Goal: Information Seeking & Learning: Learn about a topic

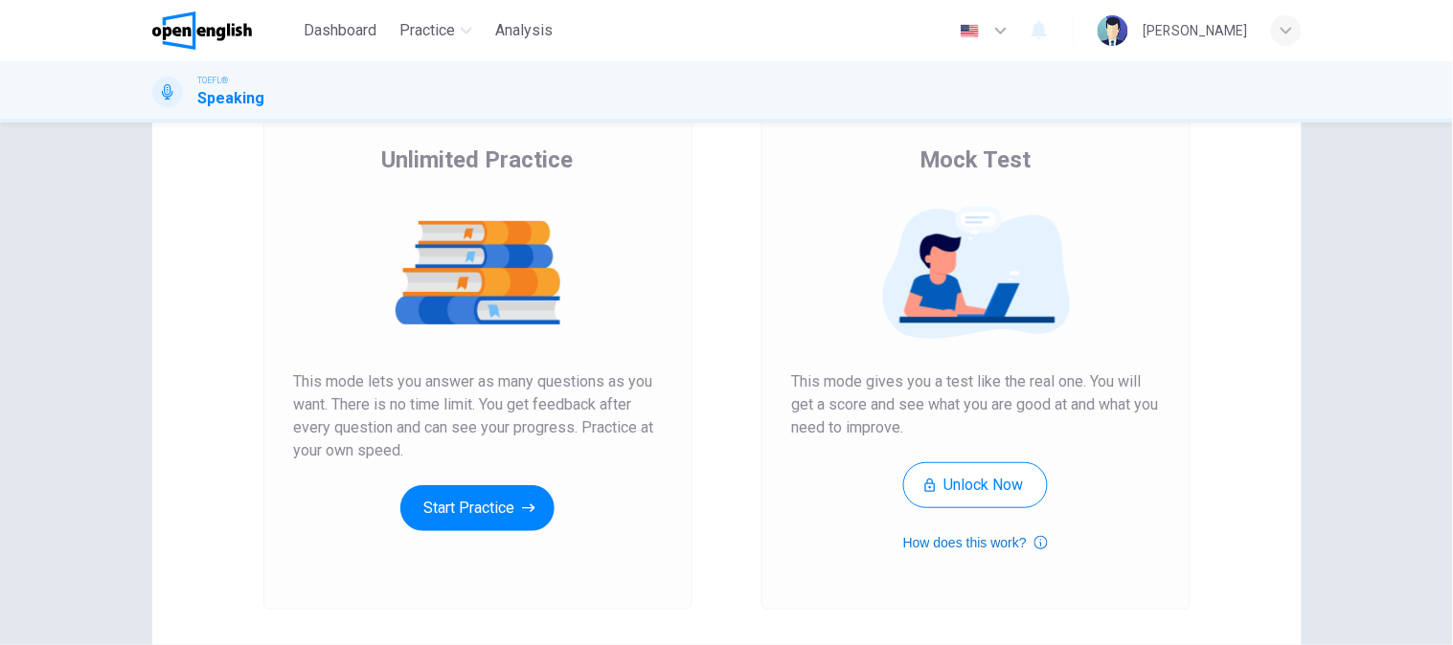
scroll to position [213, 0]
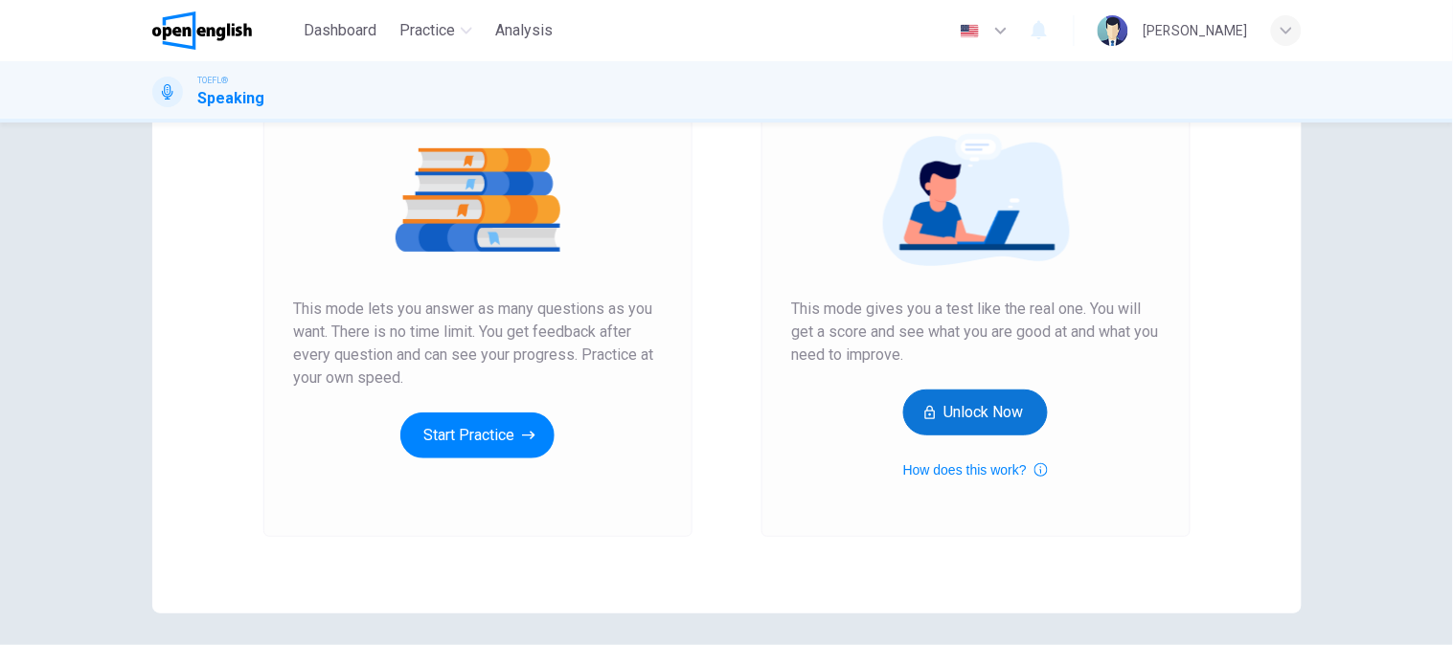
click at [1006, 405] on button "Unlock Now" at bounding box center [975, 413] width 145 height 46
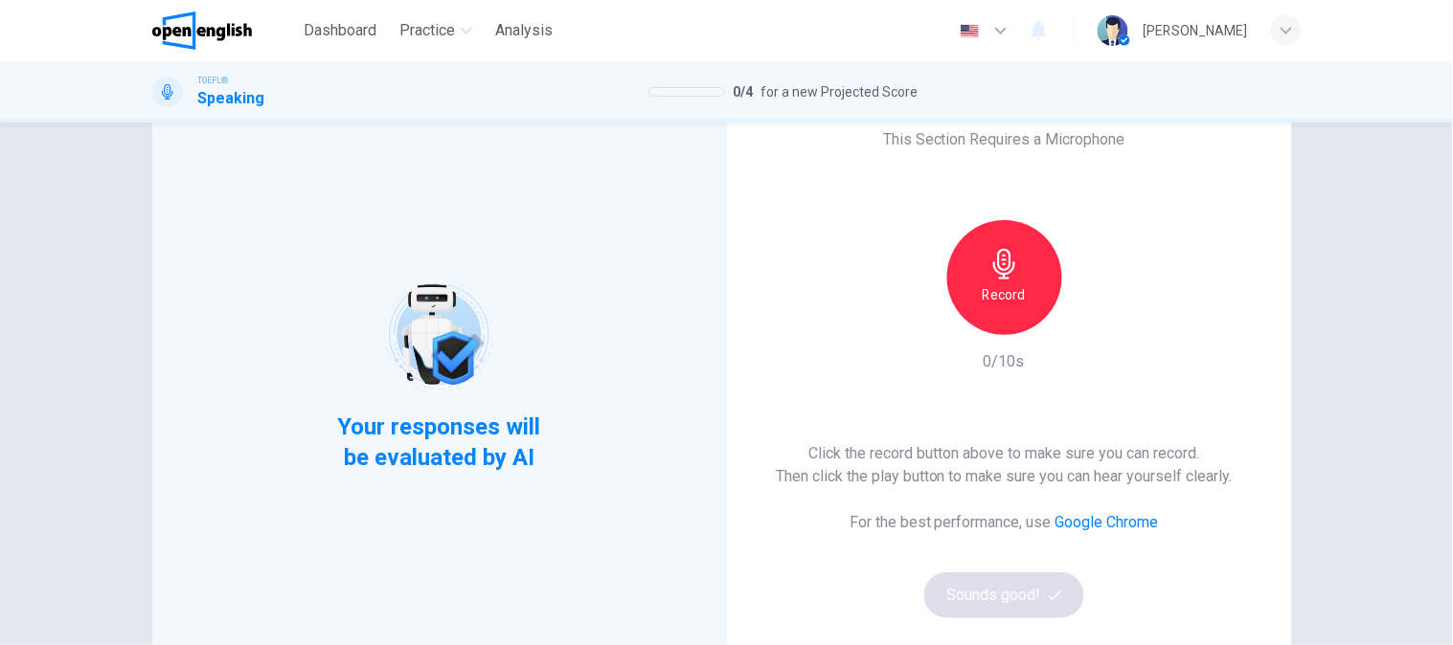
scroll to position [106, 0]
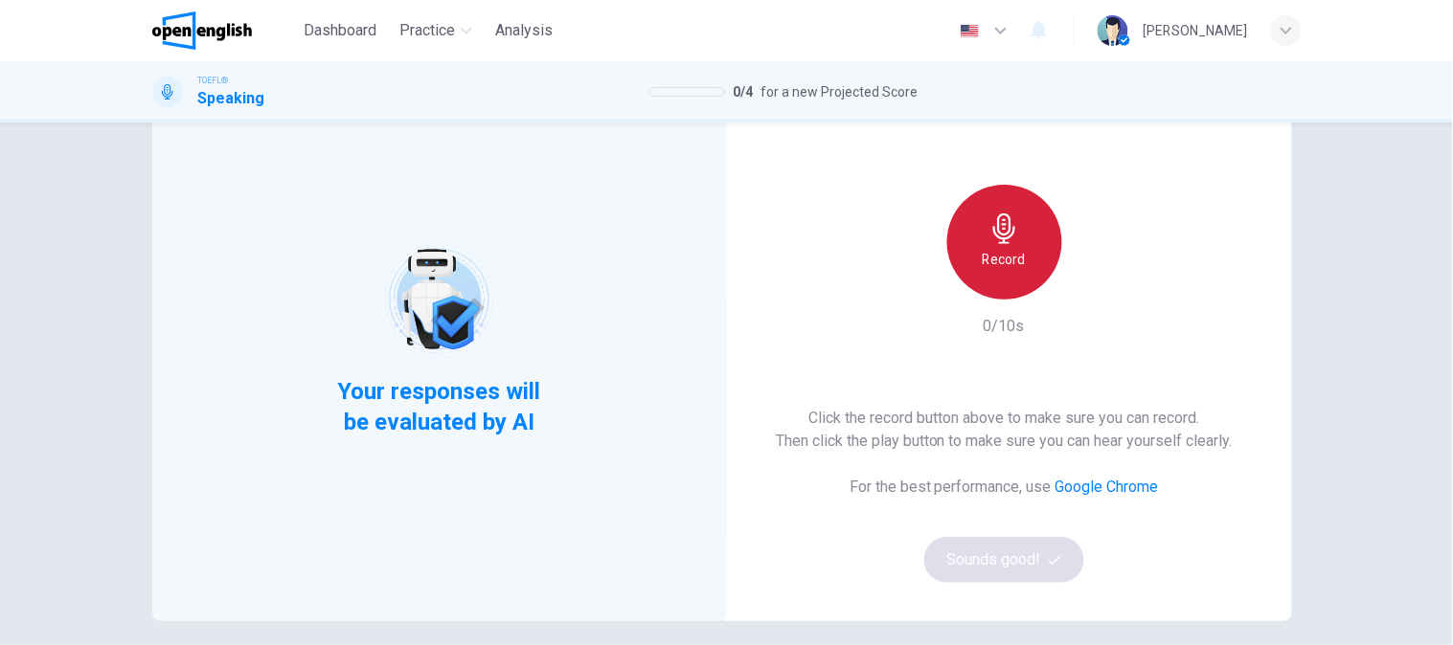
click at [1017, 243] on div "Record" at bounding box center [1004, 242] width 115 height 115
click at [1011, 255] on h6 "Stop" at bounding box center [1004, 259] width 29 height 23
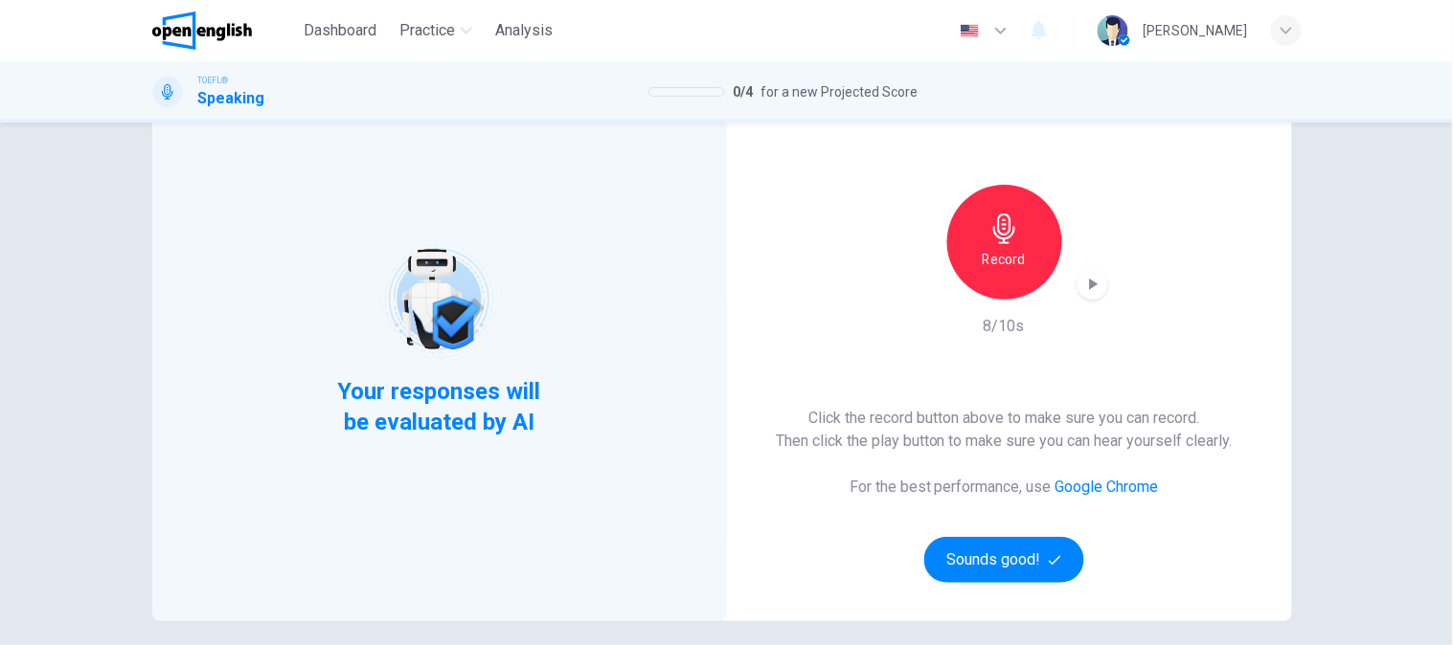
drag, startPoint x: 992, startPoint y: 532, endPoint x: 919, endPoint y: 616, distance: 110.6
click at [970, 566] on div "Click the record button above to make sure you can record. Then click the play …" at bounding box center [1004, 495] width 457 height 176
click at [955, 553] on button "Sounds good!" at bounding box center [1004, 560] width 161 height 46
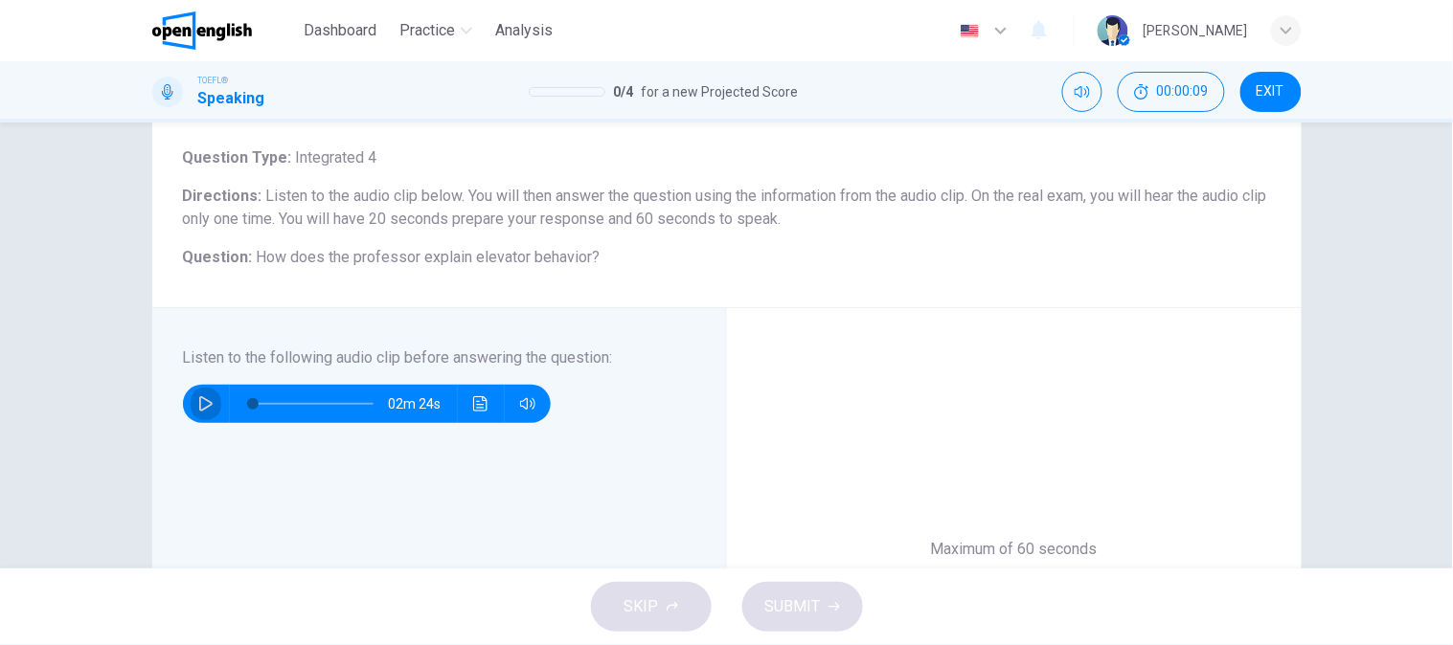
click at [191, 403] on button "button" at bounding box center [206, 404] width 31 height 38
click at [465, 405] on button "Click to see the audio transcription" at bounding box center [480, 404] width 31 height 38
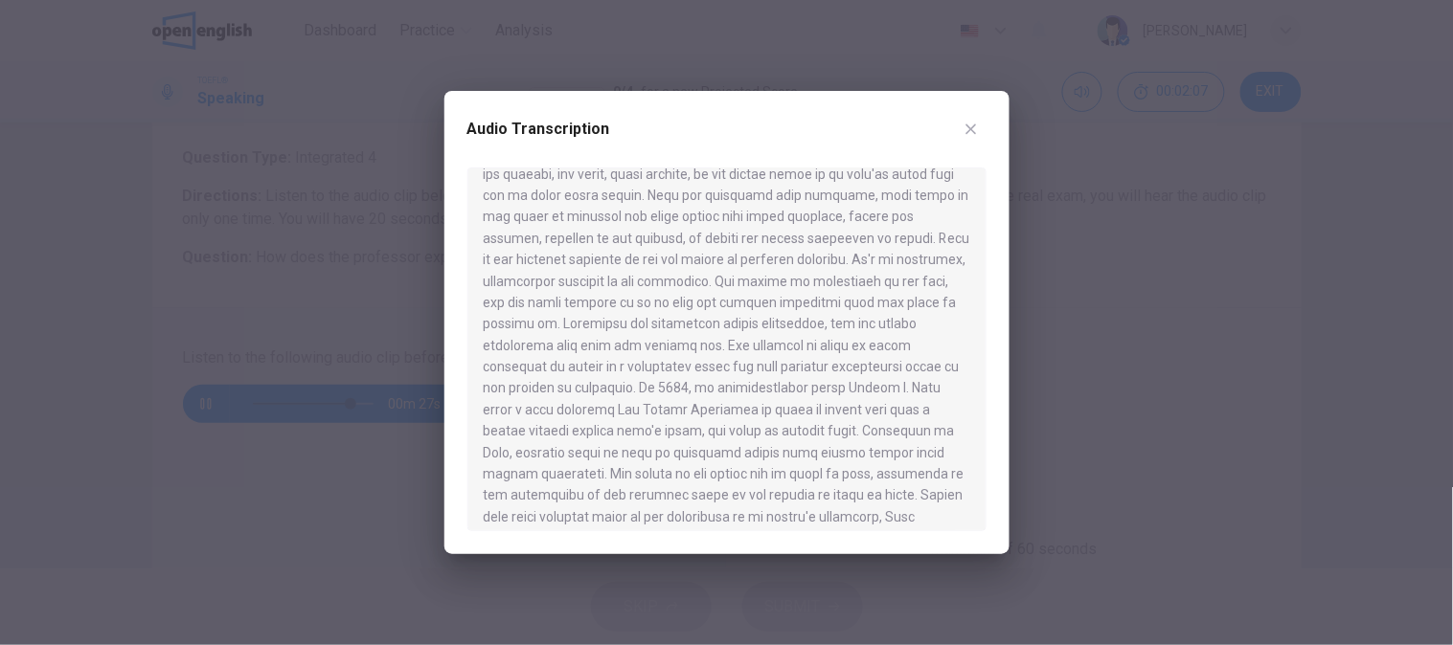
scroll to position [183, 0]
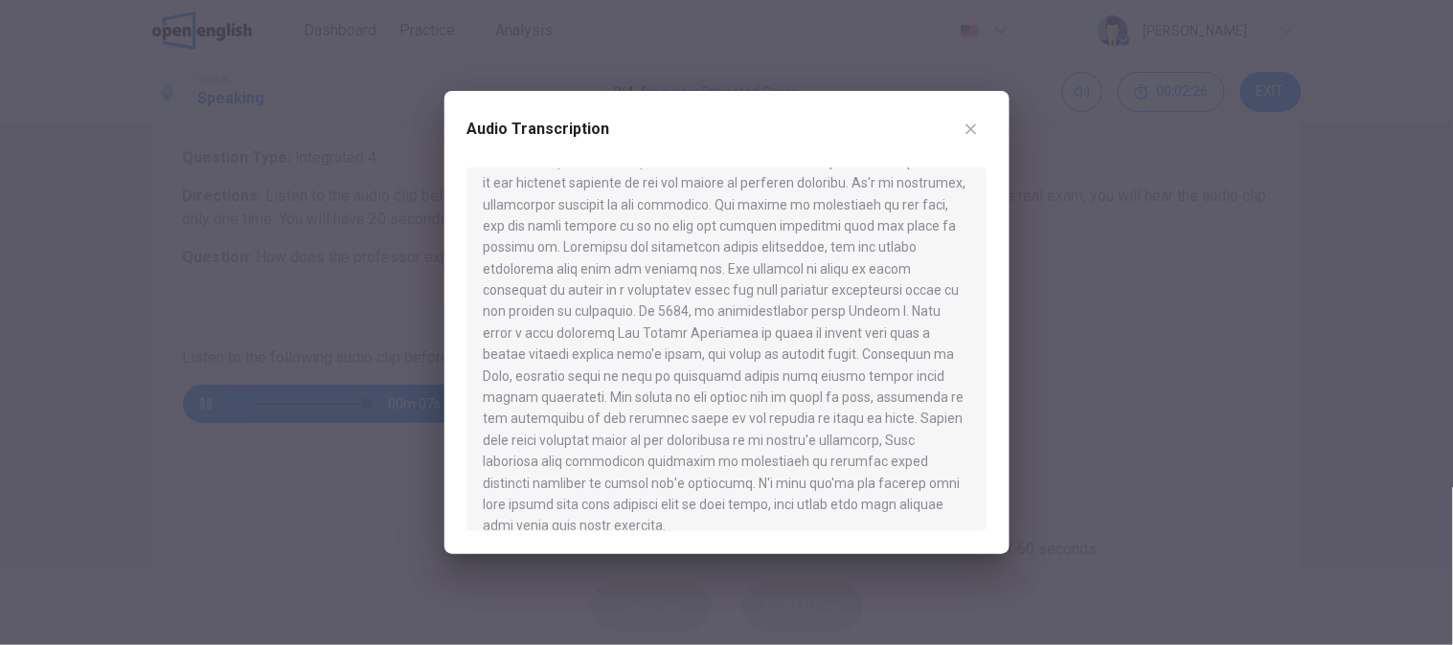
drag, startPoint x: 827, startPoint y: 140, endPoint x: 838, endPoint y: 140, distance: 10.5
click at [827, 140] on div "Audio Transcription" at bounding box center [726, 141] width 519 height 54
click at [967, 144] on button "button" at bounding box center [971, 129] width 31 height 31
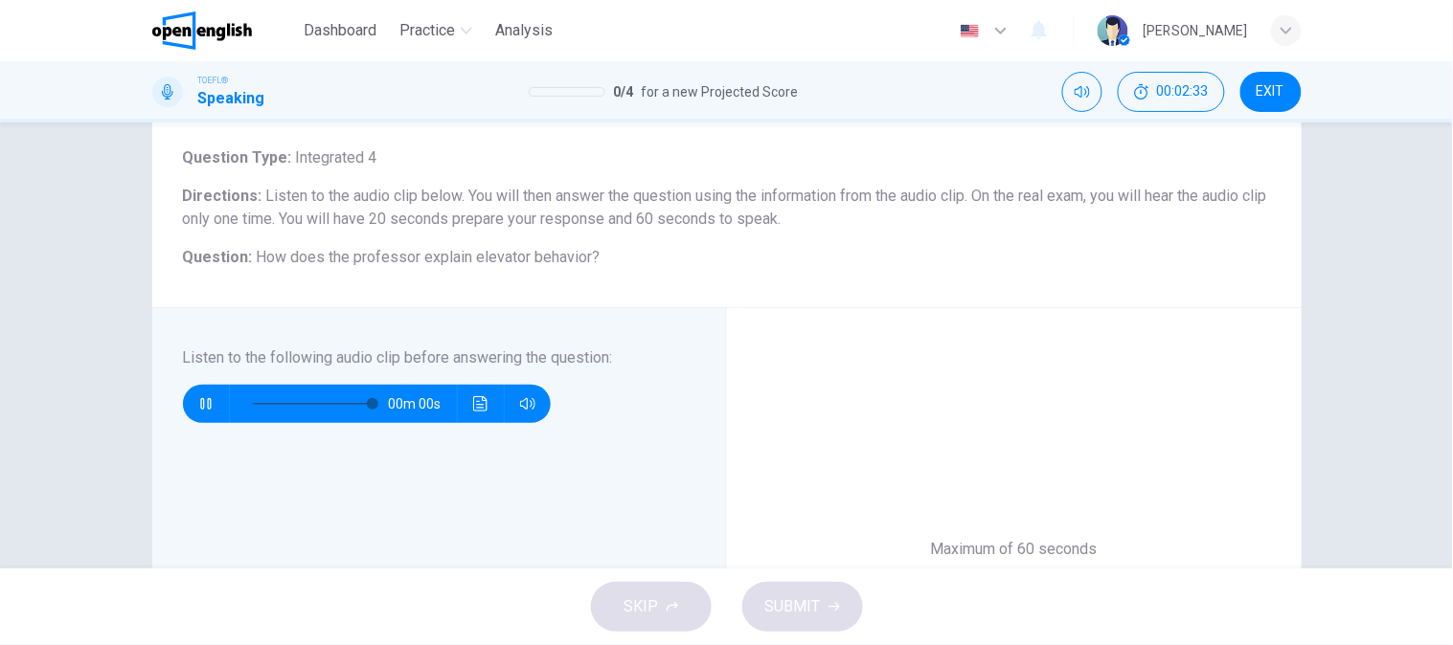
type input "*"
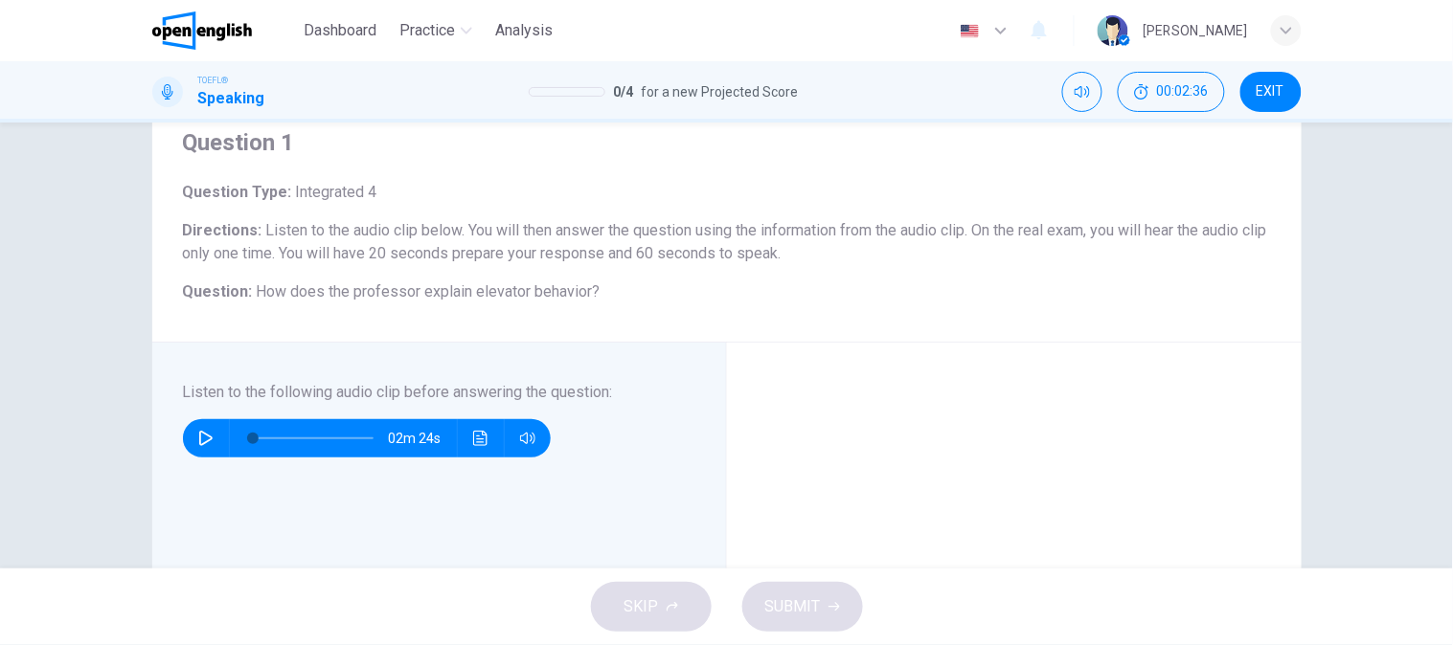
scroll to position [0, 0]
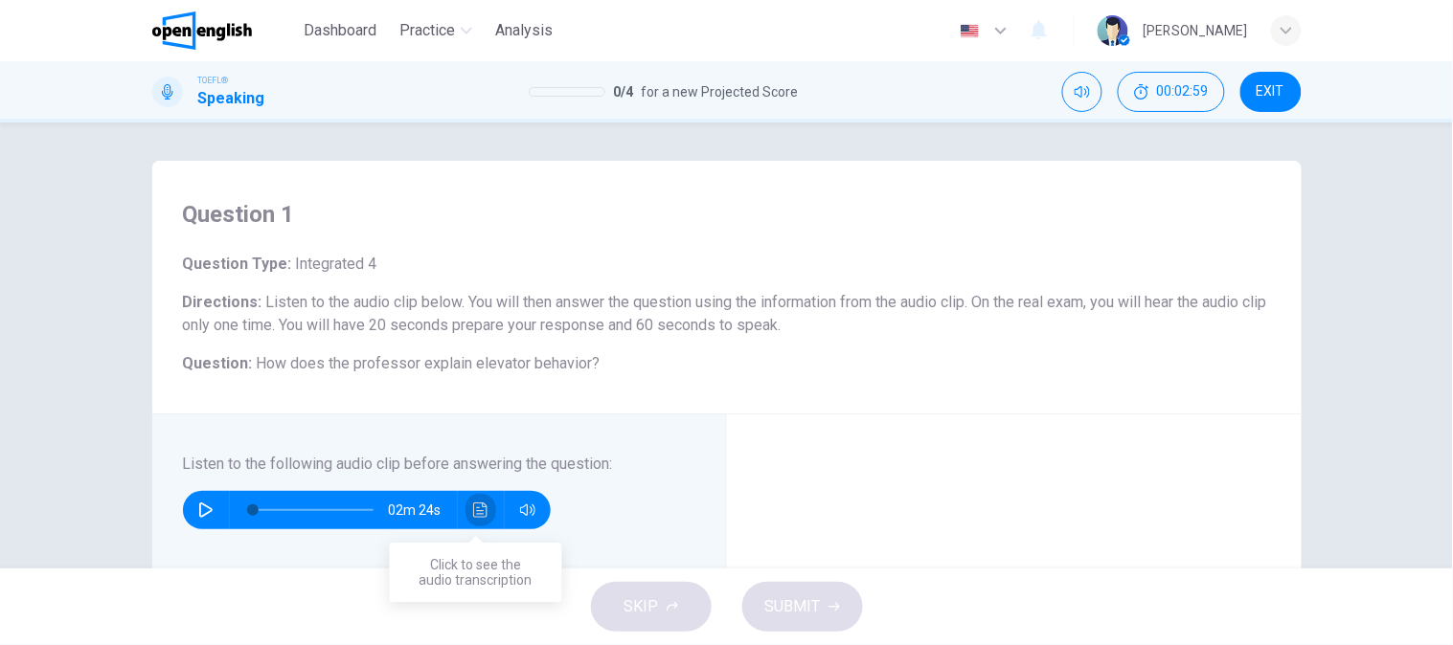
click at [470, 519] on button "Click to see the audio transcription" at bounding box center [480, 510] width 31 height 38
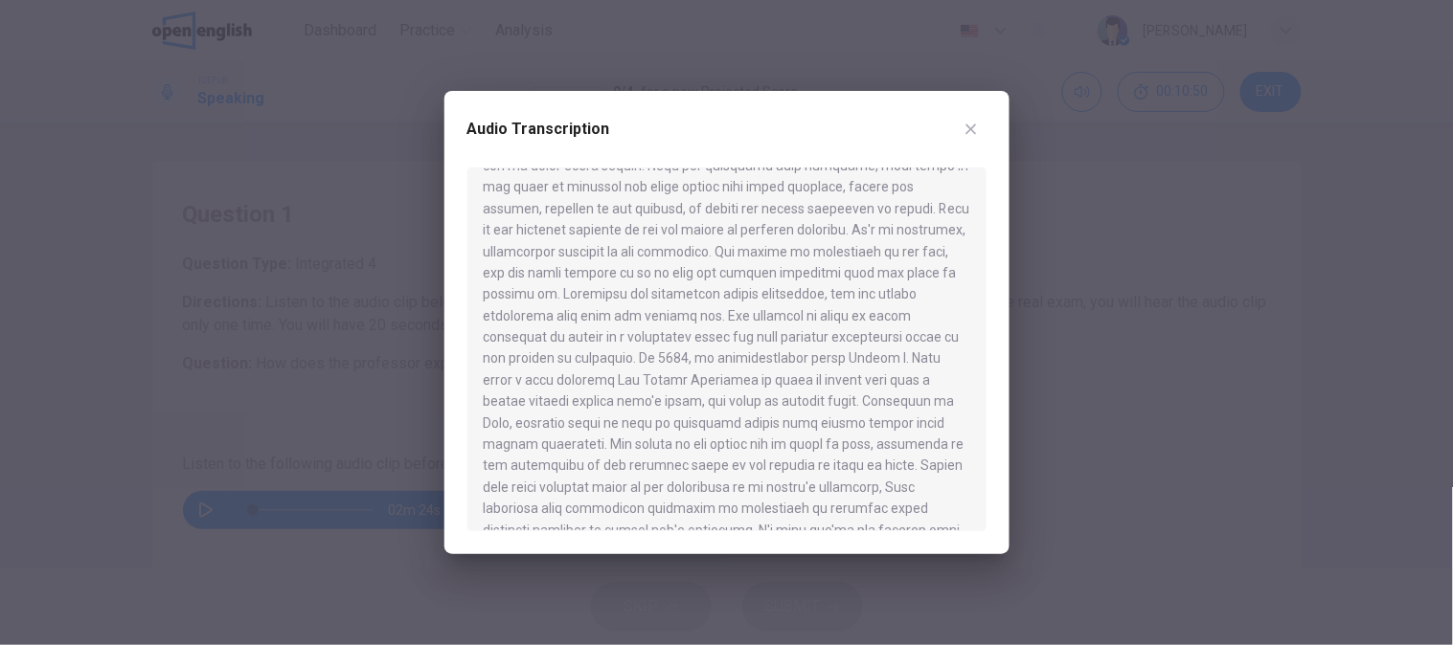
scroll to position [183, 0]
click at [963, 117] on button "button" at bounding box center [971, 129] width 31 height 31
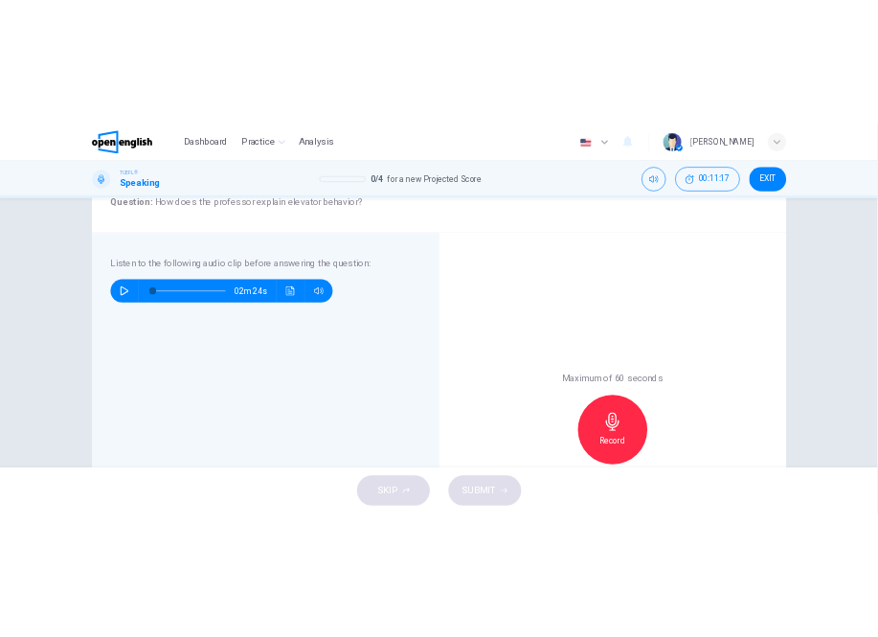
scroll to position [319, 0]
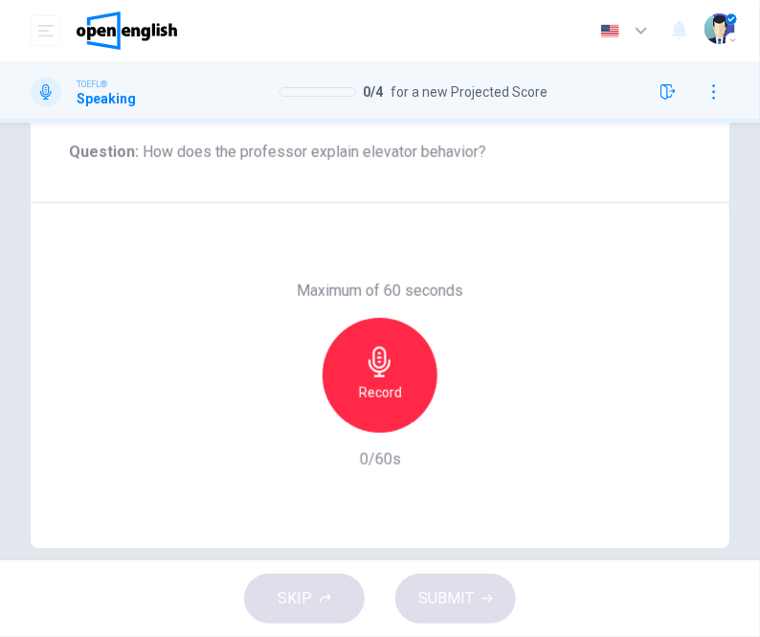
click at [391, 365] on div "Record" at bounding box center [380, 375] width 115 height 115
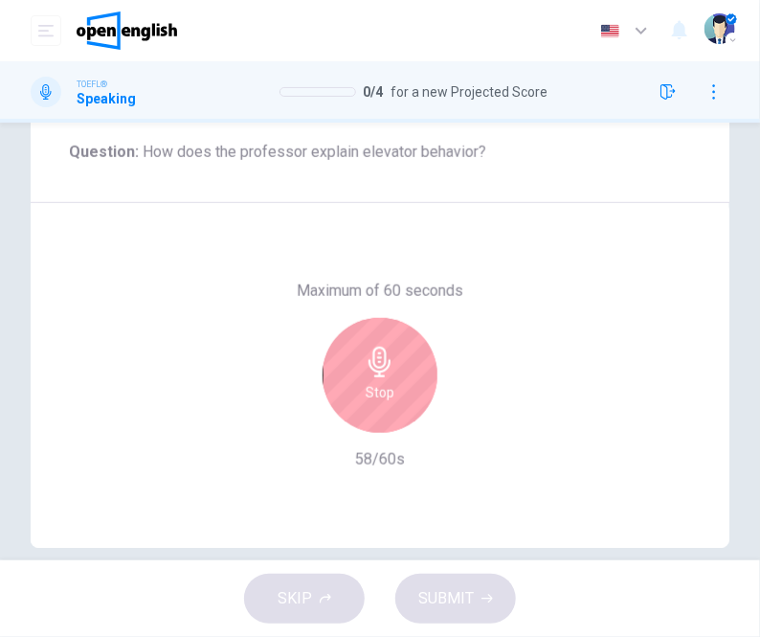
click at [366, 381] on h6 "Stop" at bounding box center [380, 392] width 29 height 23
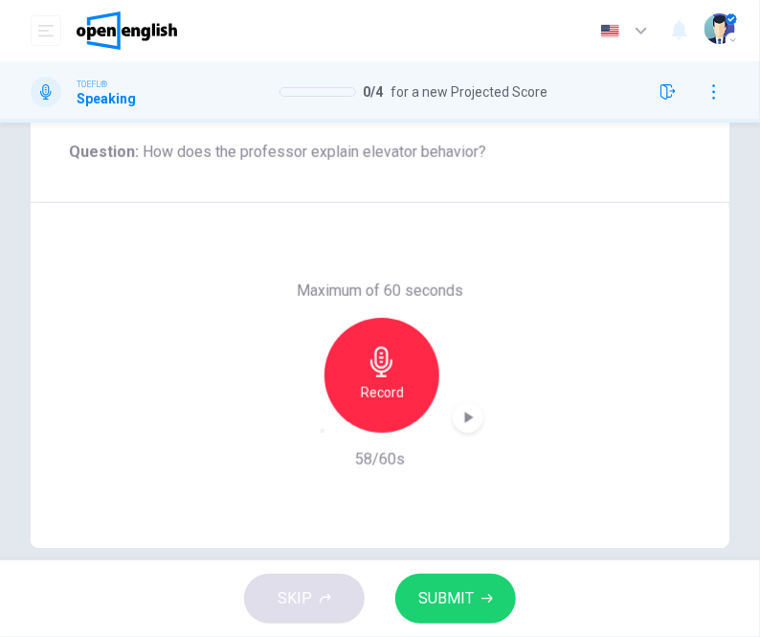
click at [422, 589] on span "SUBMIT" at bounding box center [447, 598] width 56 height 27
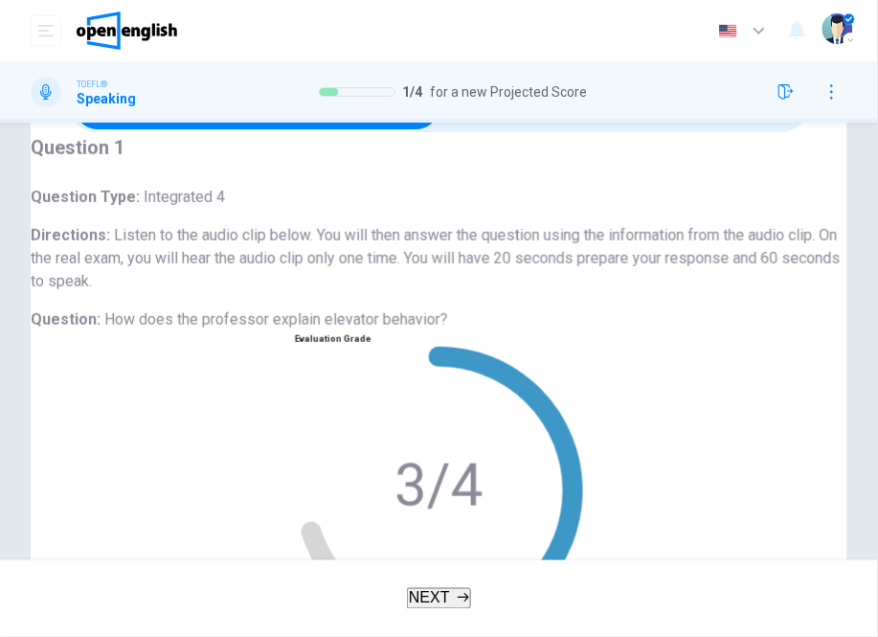
scroll to position [371, 0]
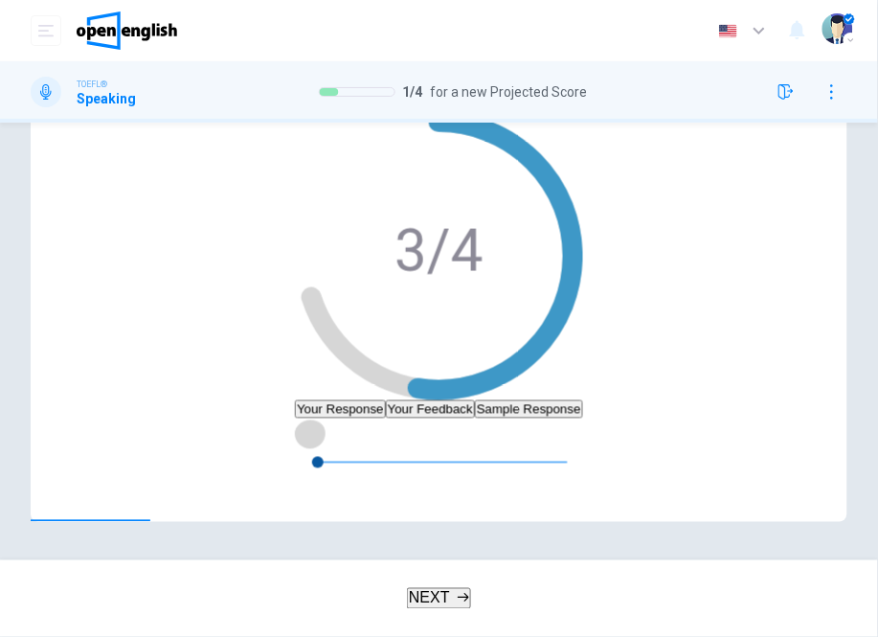
click at [303, 441] on icon "button" at bounding box center [310, 433] width 15 height 15
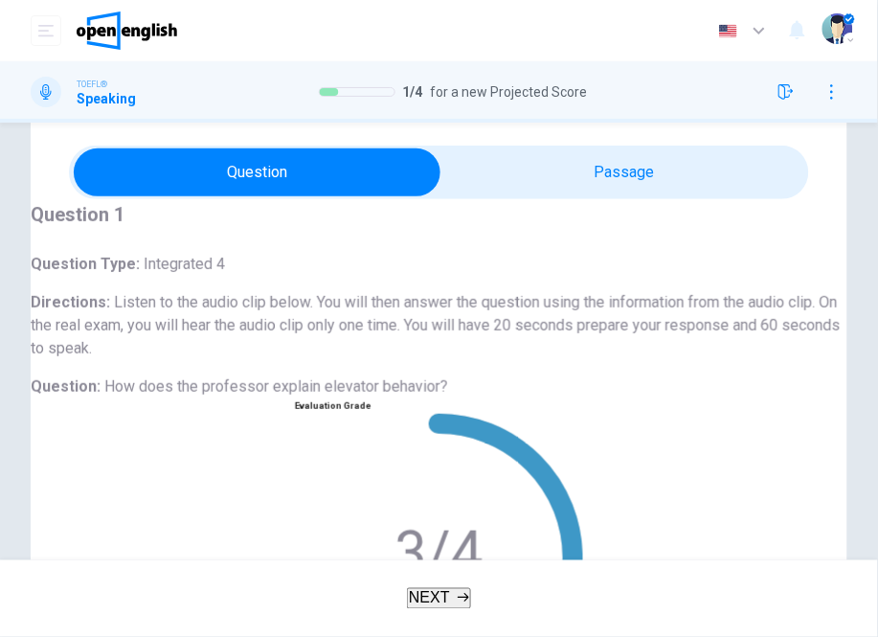
scroll to position [52, 0]
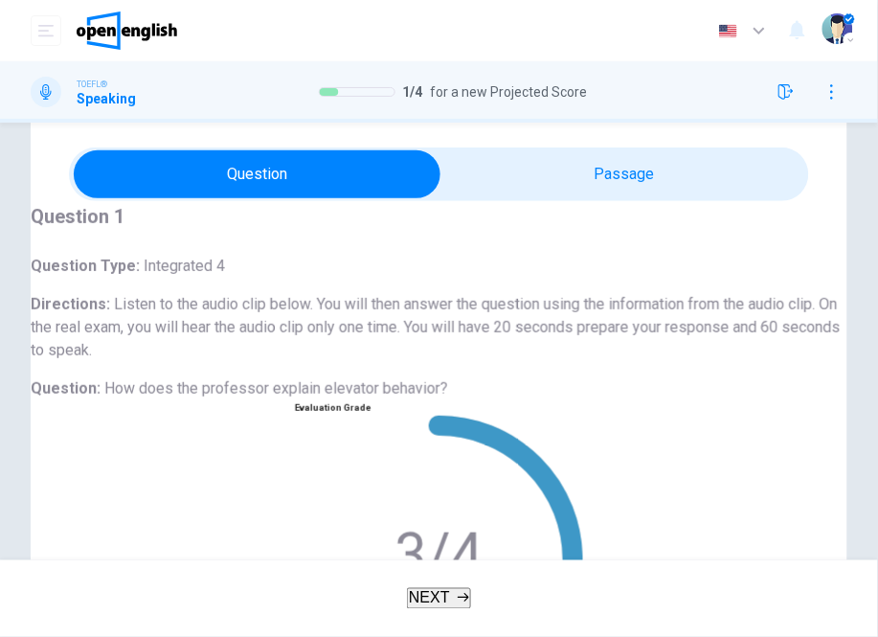
click at [330, 397] on span "How does the professor explain elevator behavior?" at bounding box center [276, 388] width 344 height 18
type input "*"
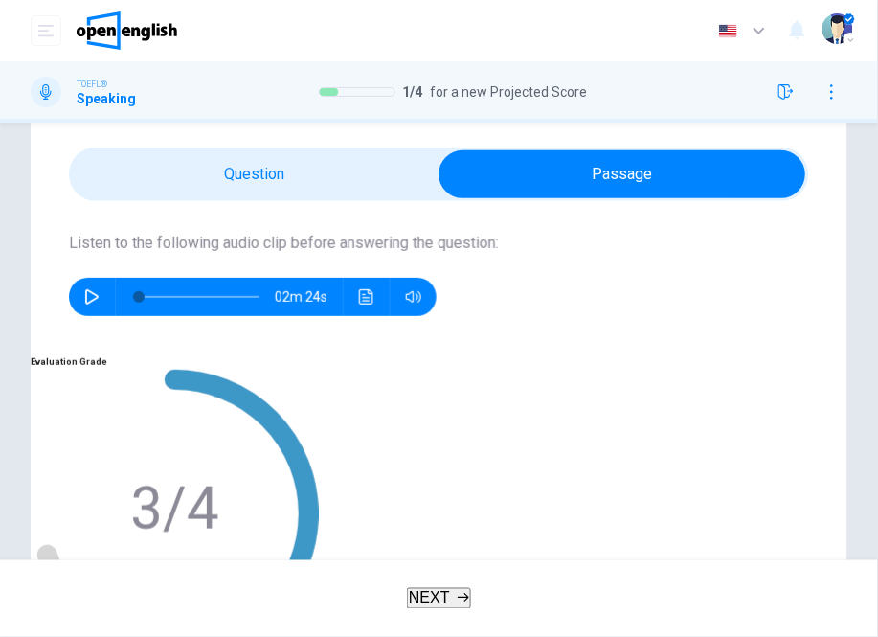
click at [380, 302] on button "Click to see the audio transcription" at bounding box center [366, 297] width 31 height 38
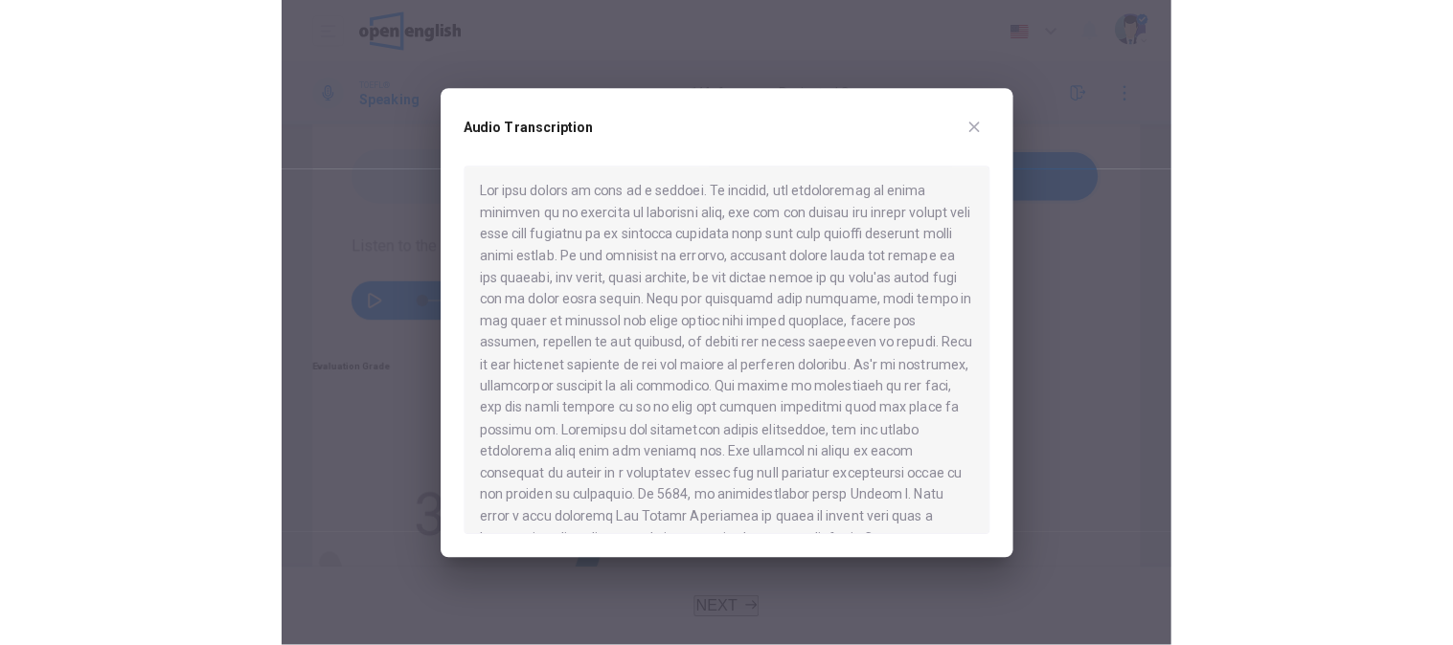
scroll to position [0, 0]
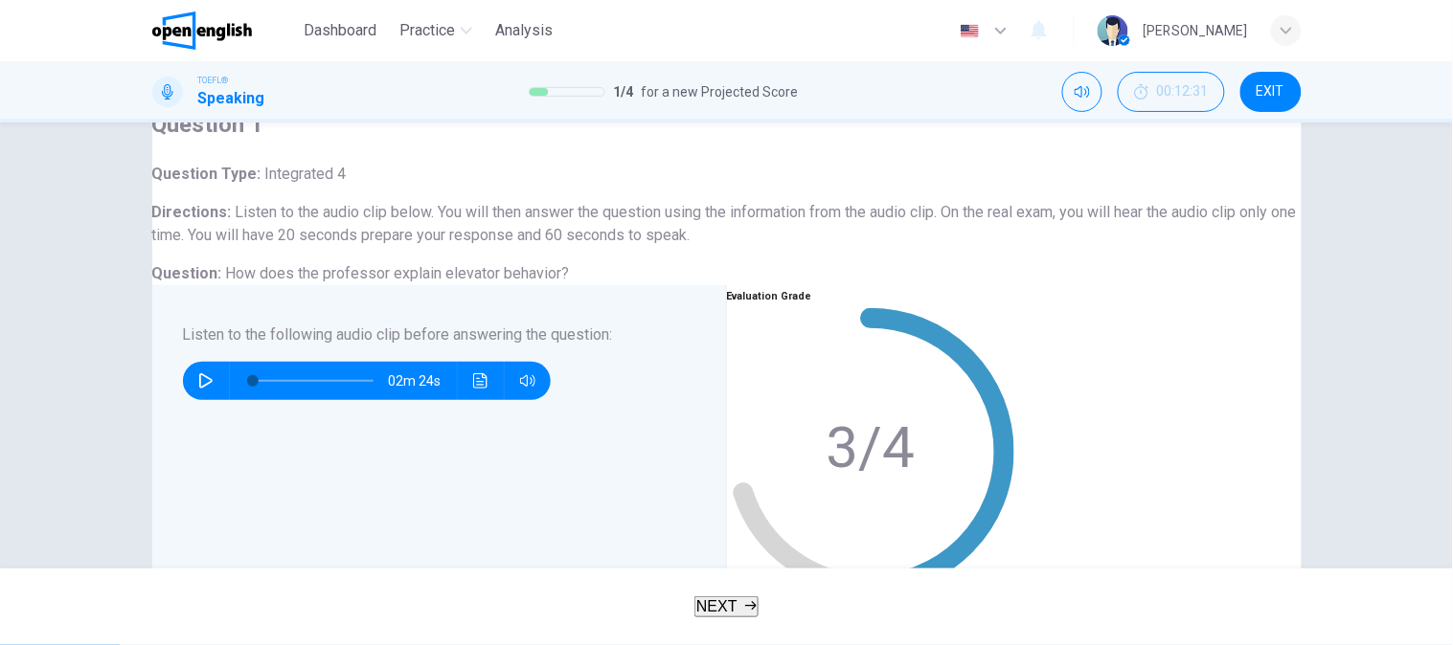
click at [473, 389] on icon "Click to see the audio transcription" at bounding box center [480, 380] width 15 height 15
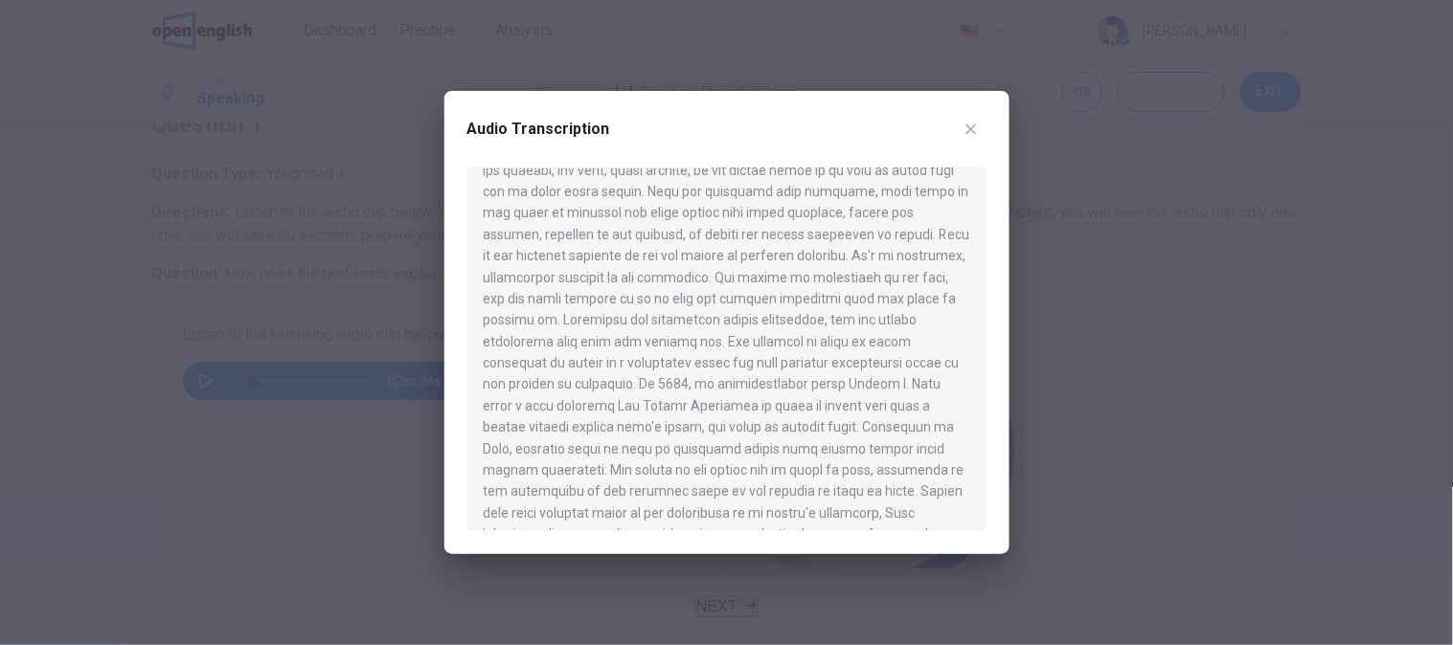
scroll to position [183, 0]
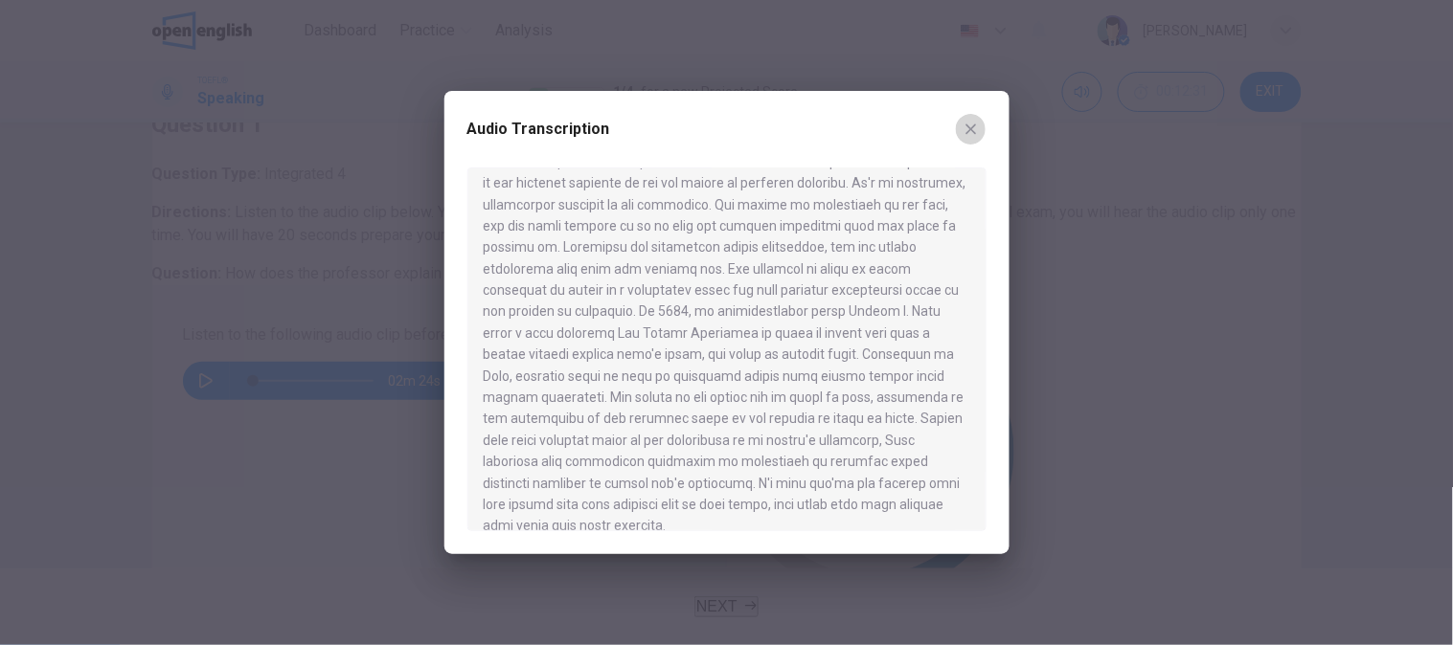
click at [967, 131] on icon "button" at bounding box center [970, 129] width 15 height 15
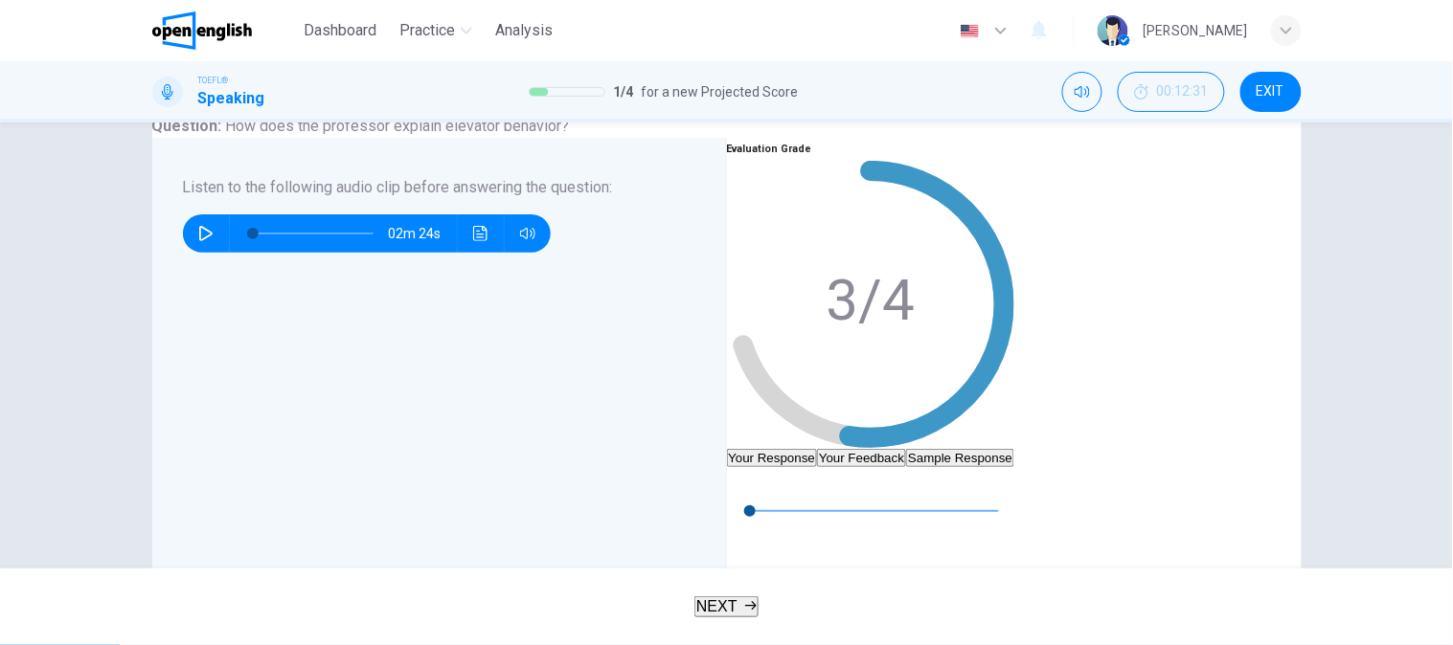
scroll to position [477, 0]
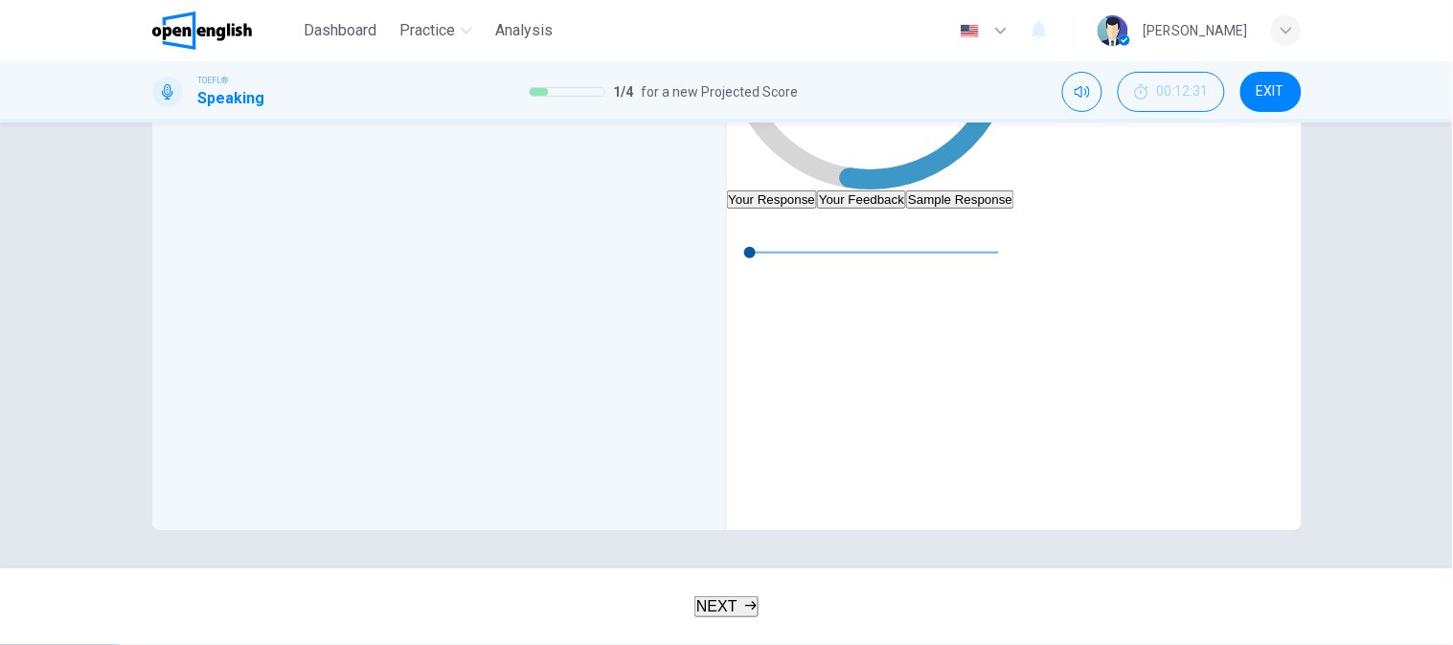
click at [906, 191] on button "Your Feedback" at bounding box center [861, 200] width 89 height 18
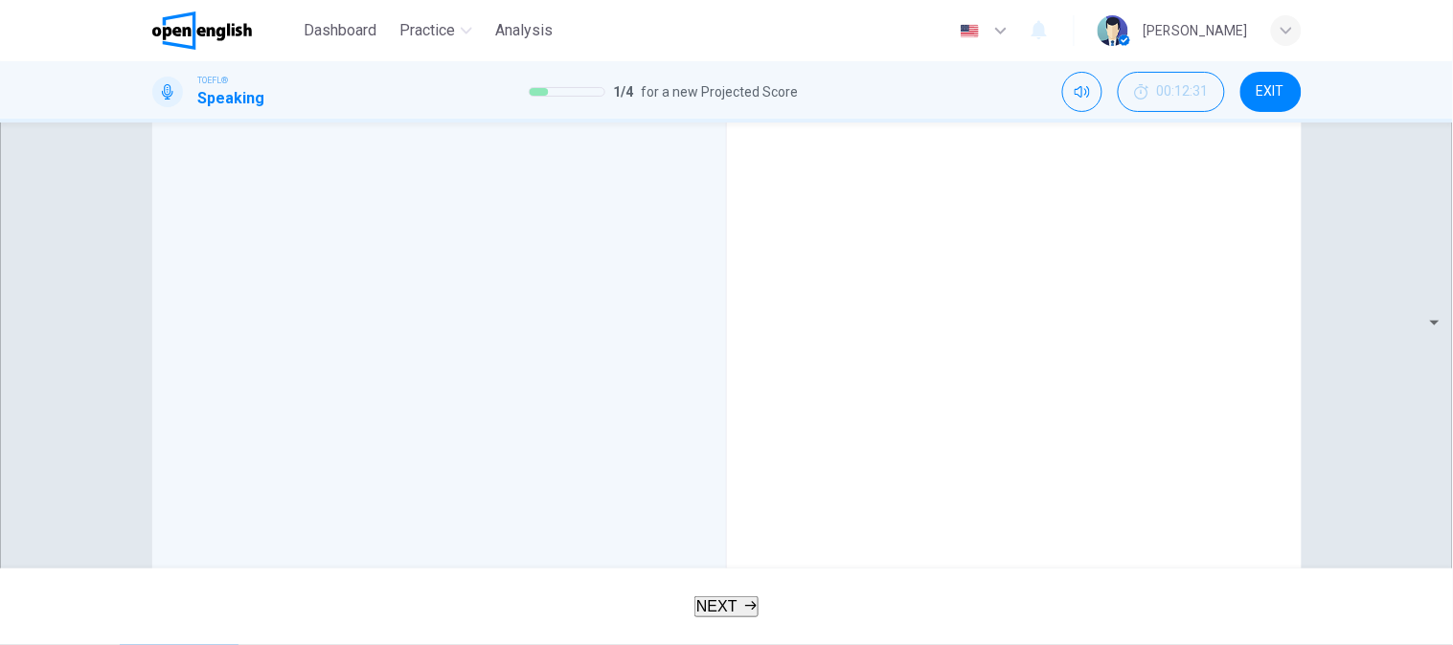
drag, startPoint x: 820, startPoint y: 268, endPoint x: 871, endPoint y: 352, distance: 98.9
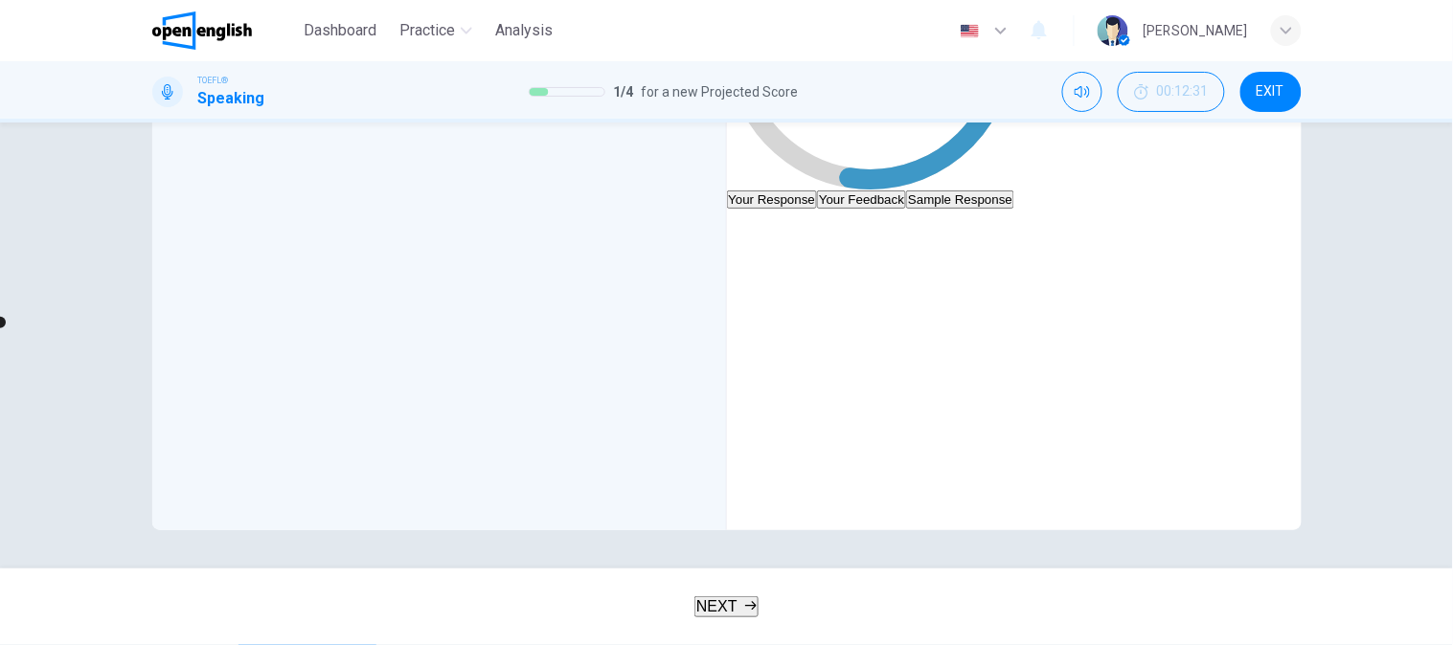
click at [758, 239] on button "button" at bounding box center [742, 224] width 31 height 31
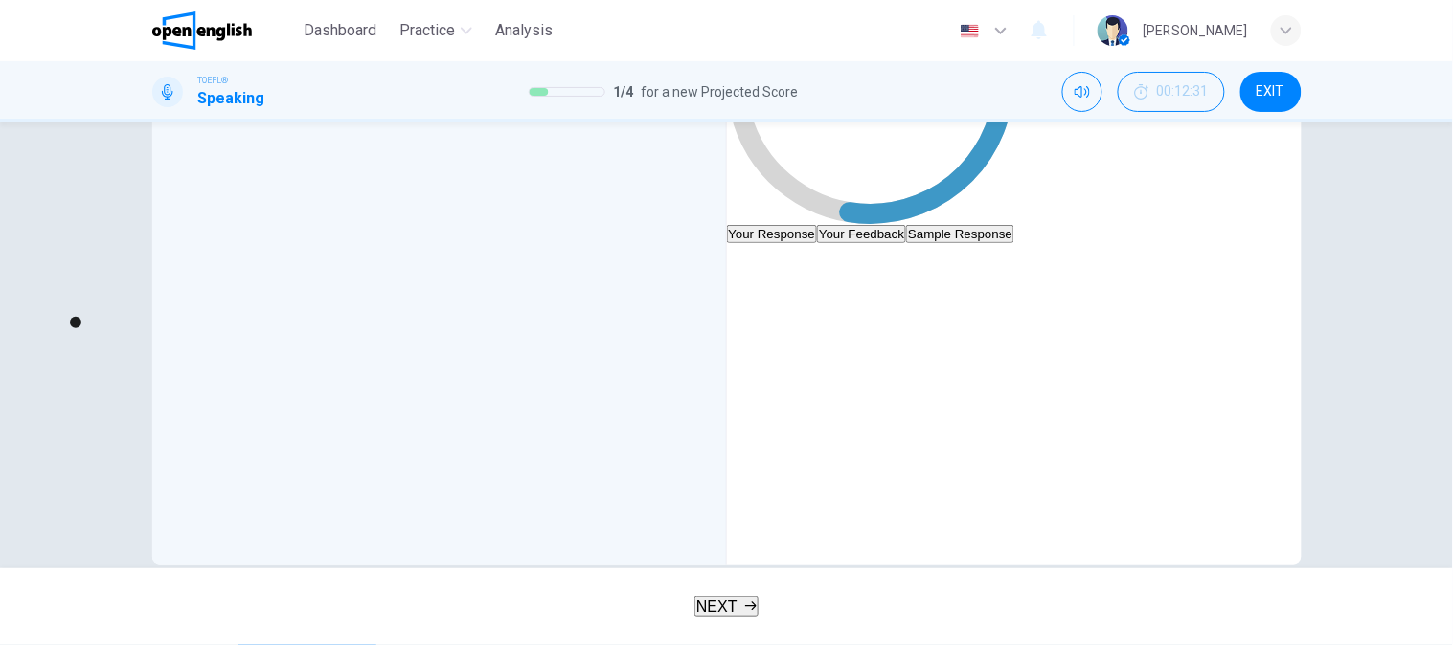
scroll to position [371, 0]
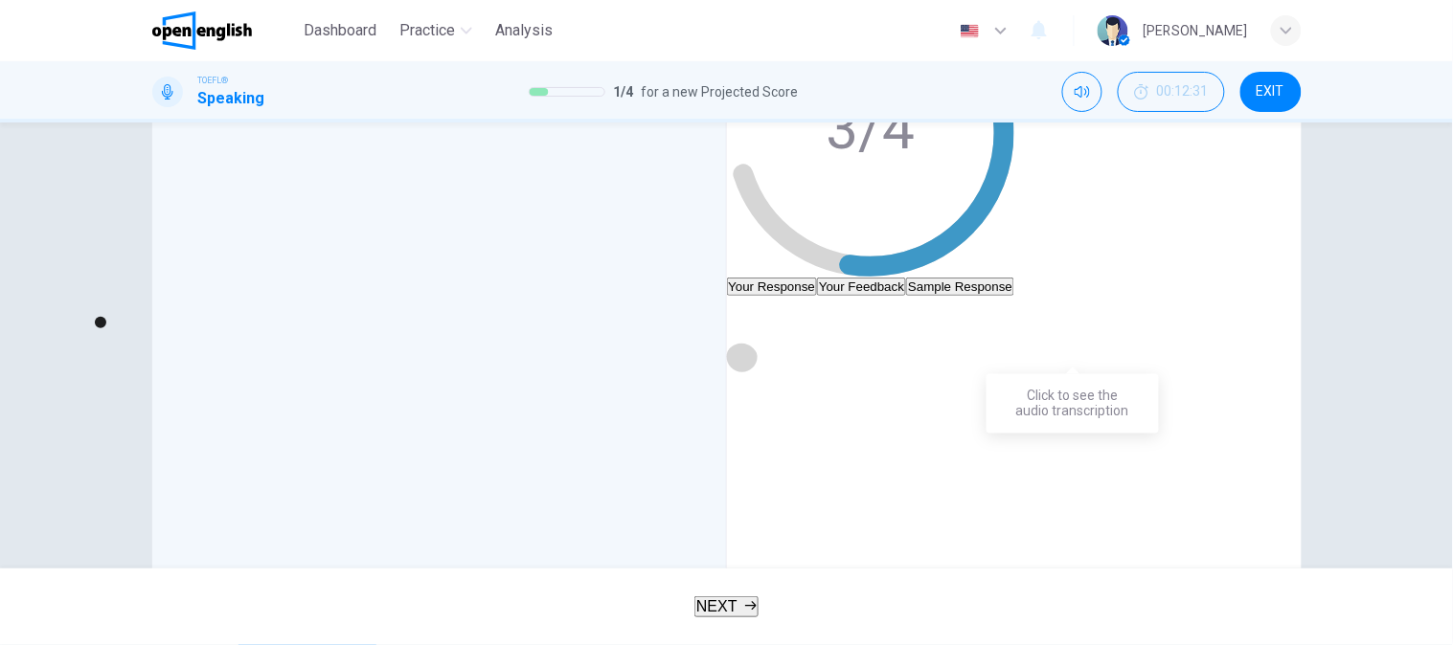
click at [758, 342] on button "Click to see the audio transcription" at bounding box center [742, 357] width 31 height 31
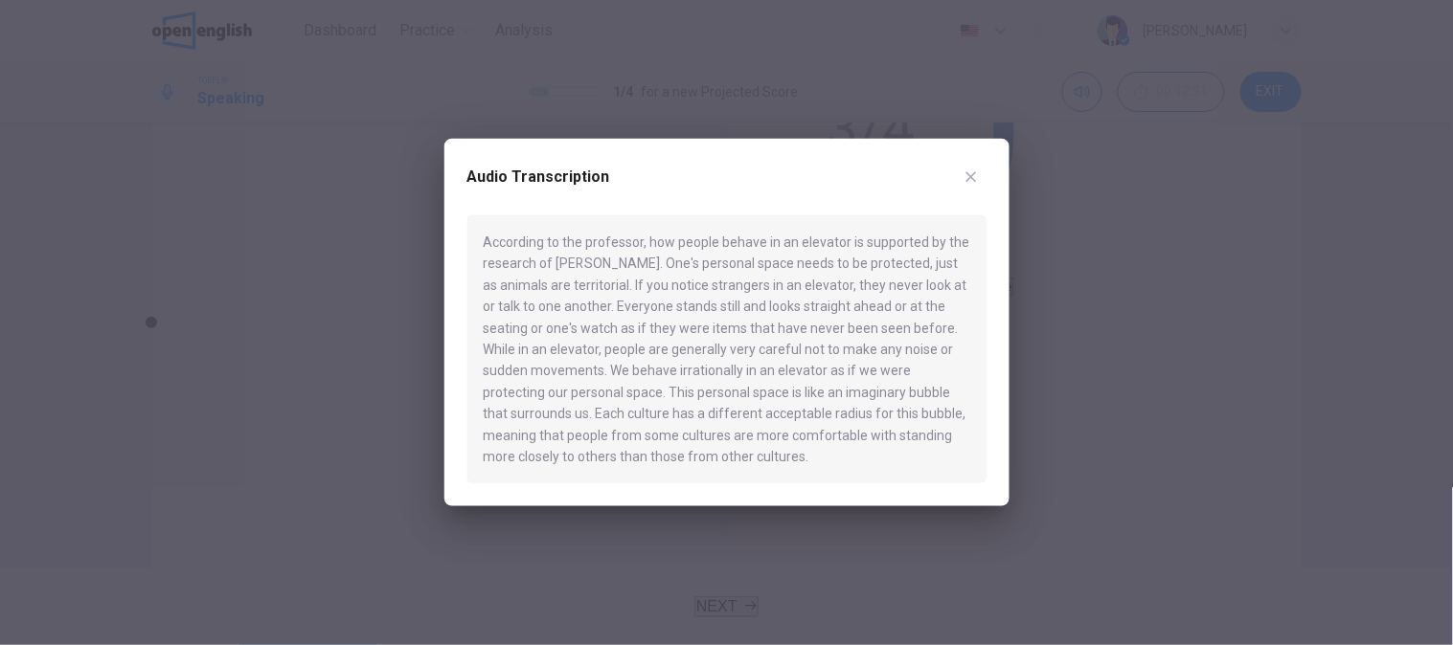
drag, startPoint x: 658, startPoint y: 266, endPoint x: 780, endPoint y: 269, distance: 121.7
click at [780, 269] on div "According to the professor, how people behave in an elevator is supported by th…" at bounding box center [726, 349] width 519 height 268
type input "*"
click at [982, 182] on button "button" at bounding box center [971, 177] width 31 height 31
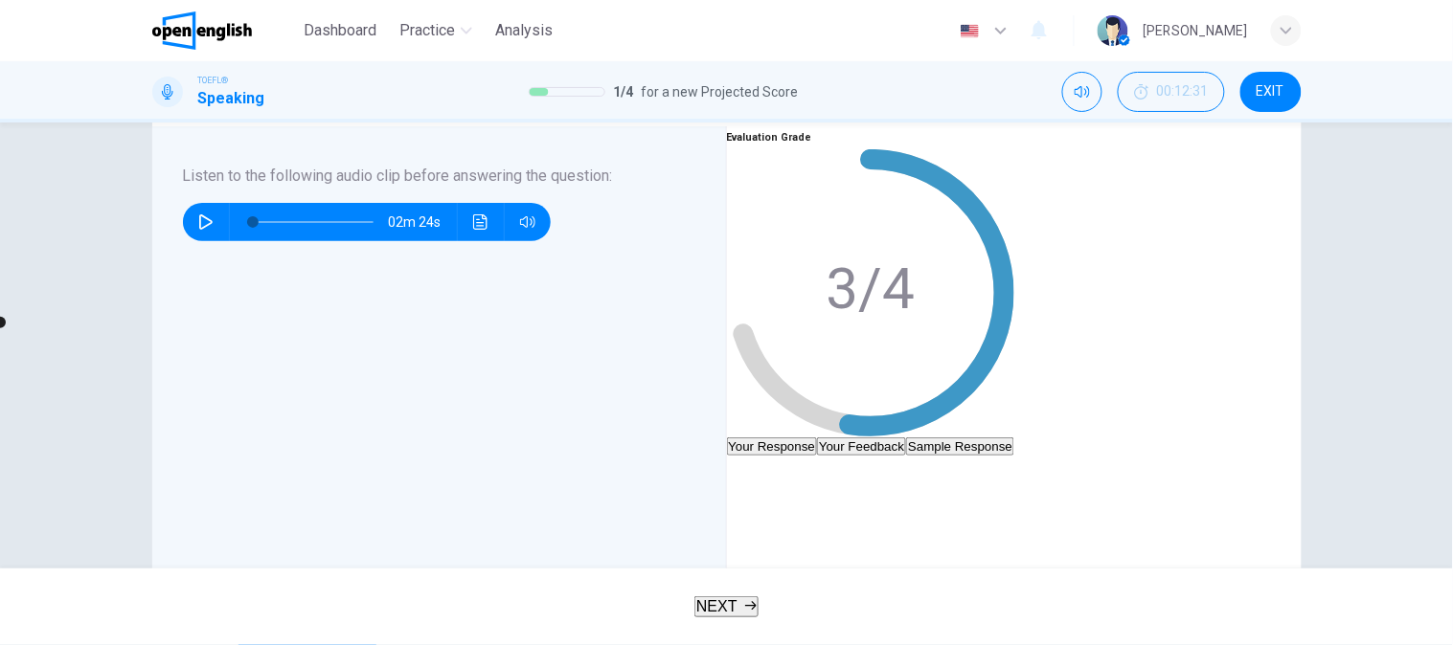
scroll to position [213, 0]
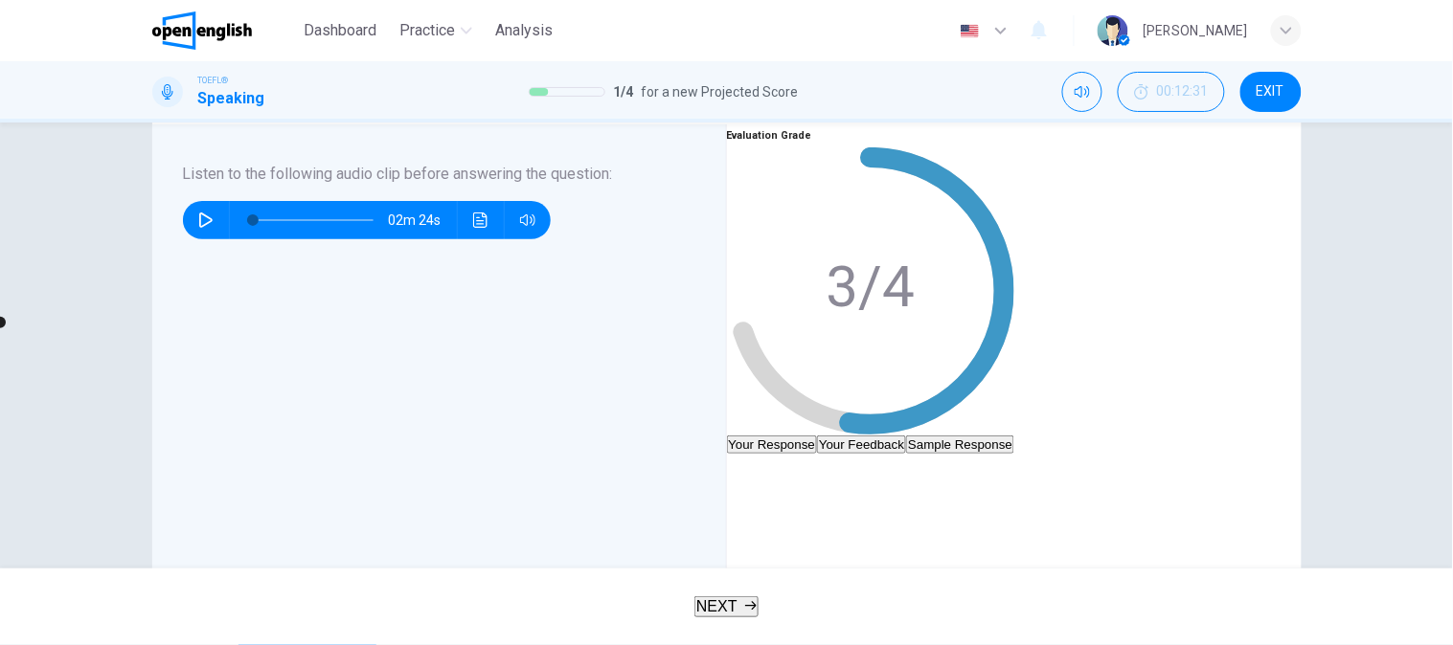
click at [745, 615] on button "NEXT" at bounding box center [726, 607] width 64 height 21
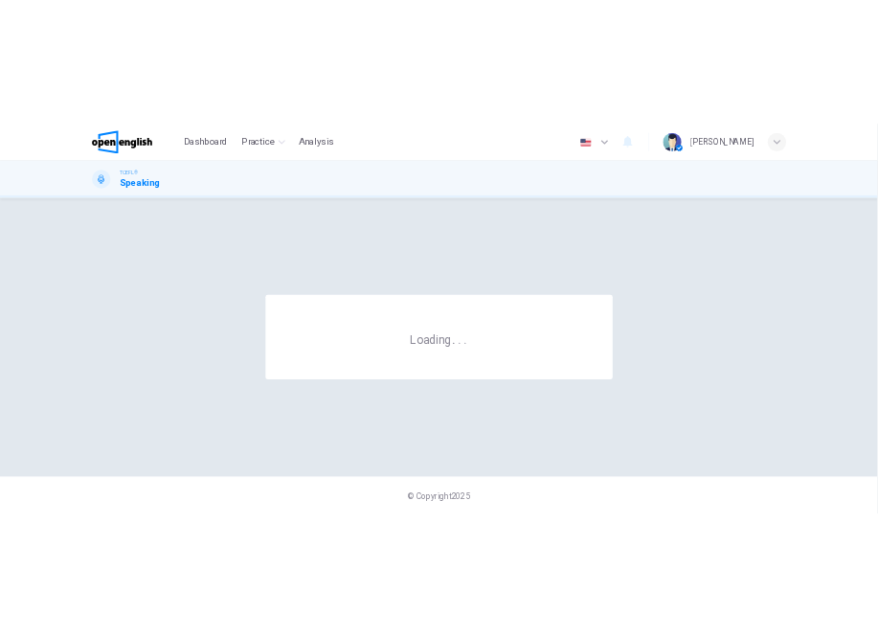
scroll to position [0, 0]
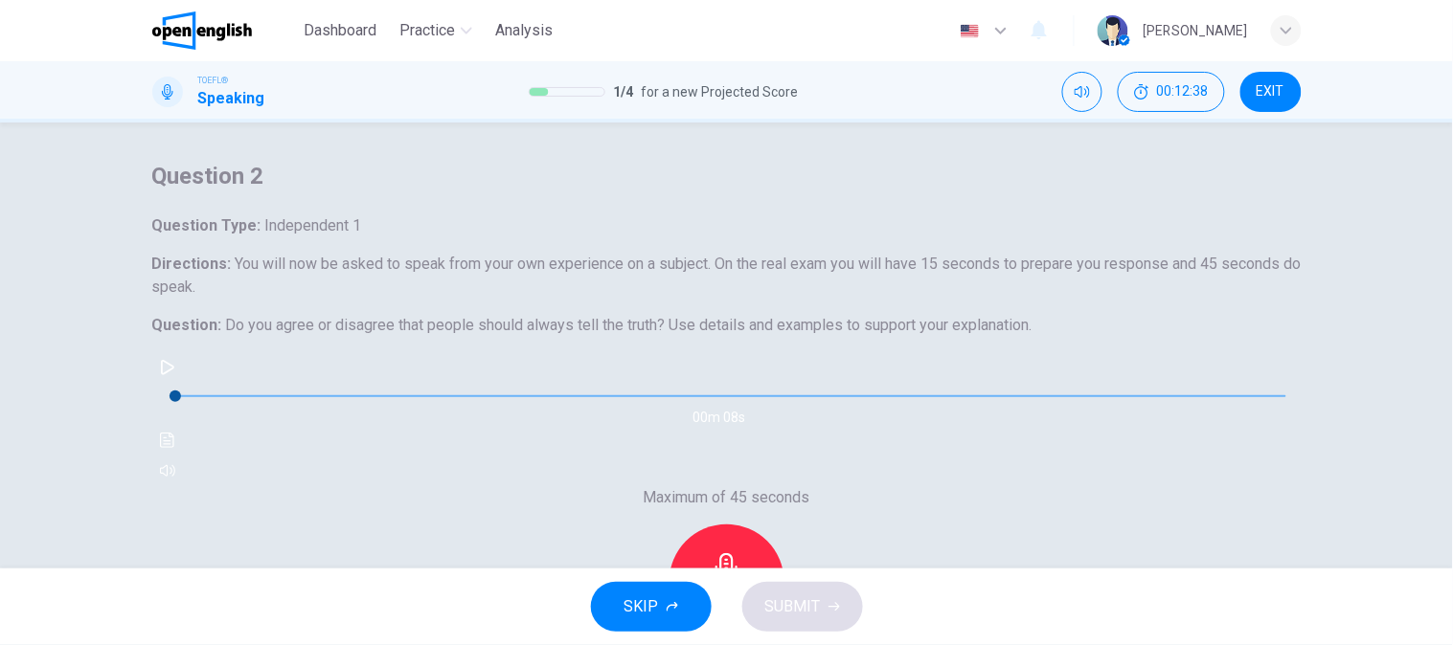
click at [350, 296] on span "You will now be asked to speak from your own experience on a subject. On the re…" at bounding box center [726, 275] width 1149 height 41
click at [733, 334] on span "Use details and examples to support your explanation." at bounding box center [850, 325] width 363 height 18
click at [174, 375] on icon "button" at bounding box center [167, 367] width 13 height 15
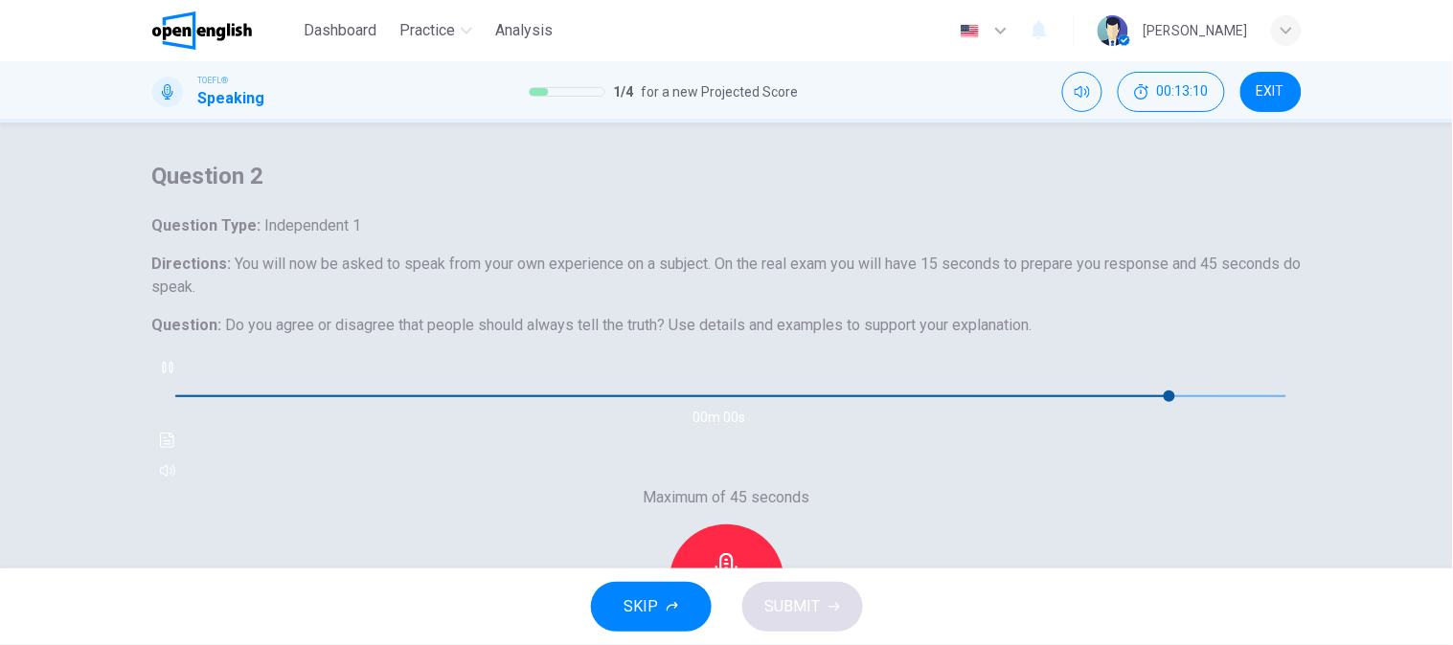
type input "*"
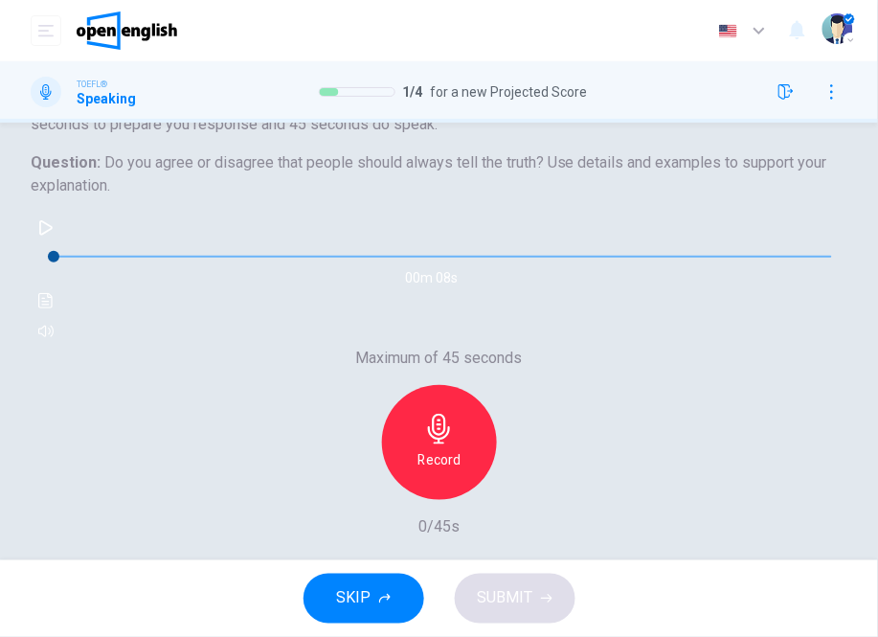
scroll to position [213, 0]
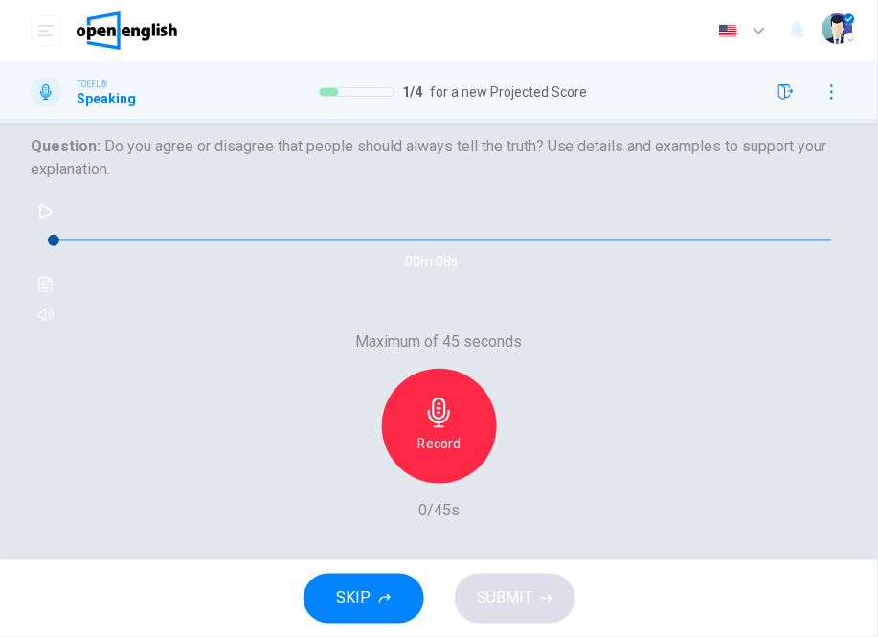
click at [457, 404] on div "Record" at bounding box center [439, 426] width 115 height 115
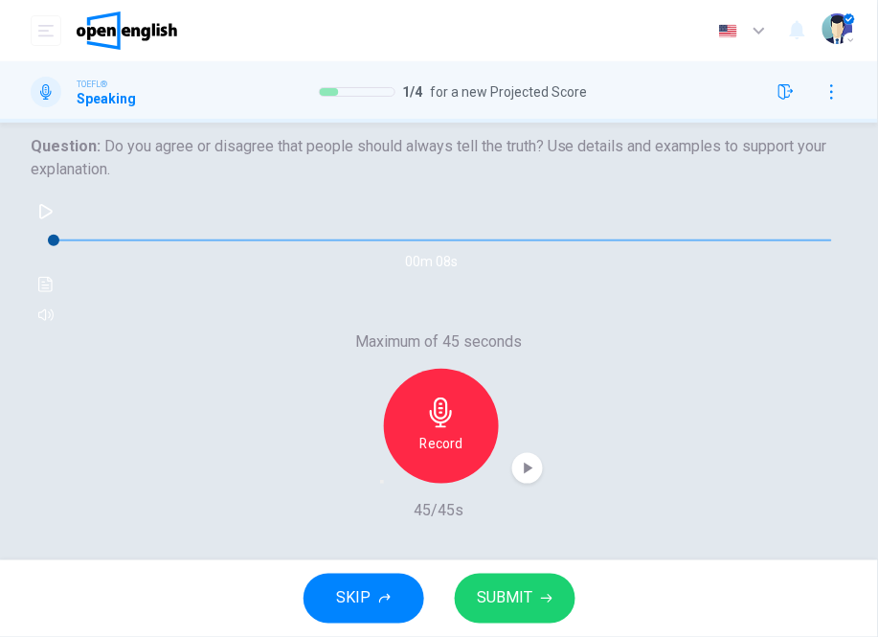
click at [382, 482] on icon "button" at bounding box center [382, 482] width 0 height 0
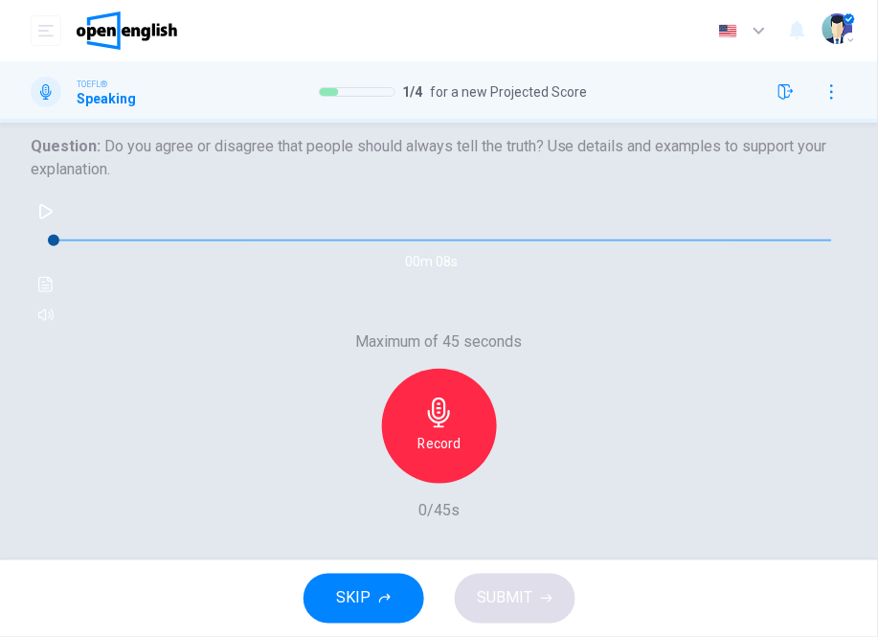
click at [436, 434] on h6 "Record" at bounding box center [439, 443] width 43 height 23
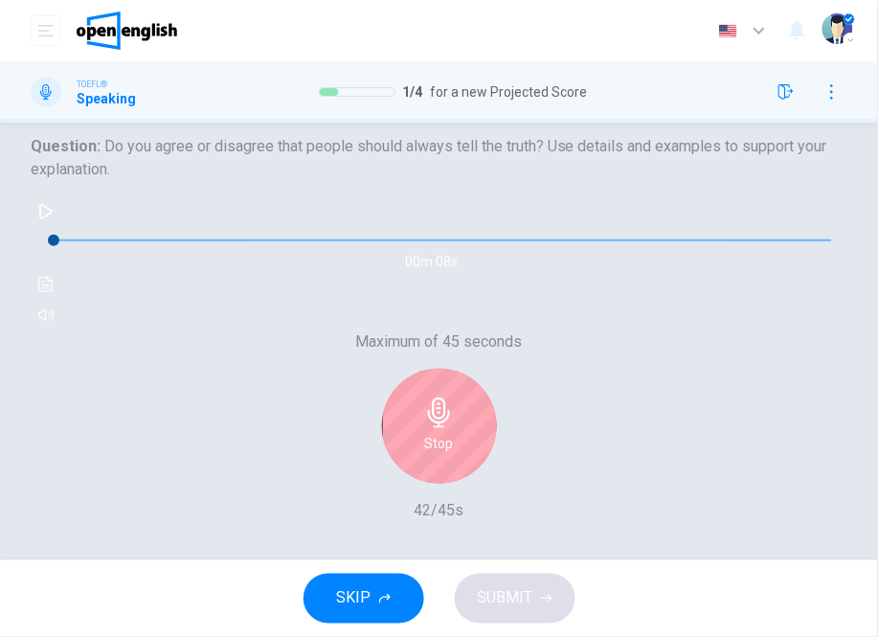
click at [436, 423] on div "Stop" at bounding box center [439, 426] width 115 height 115
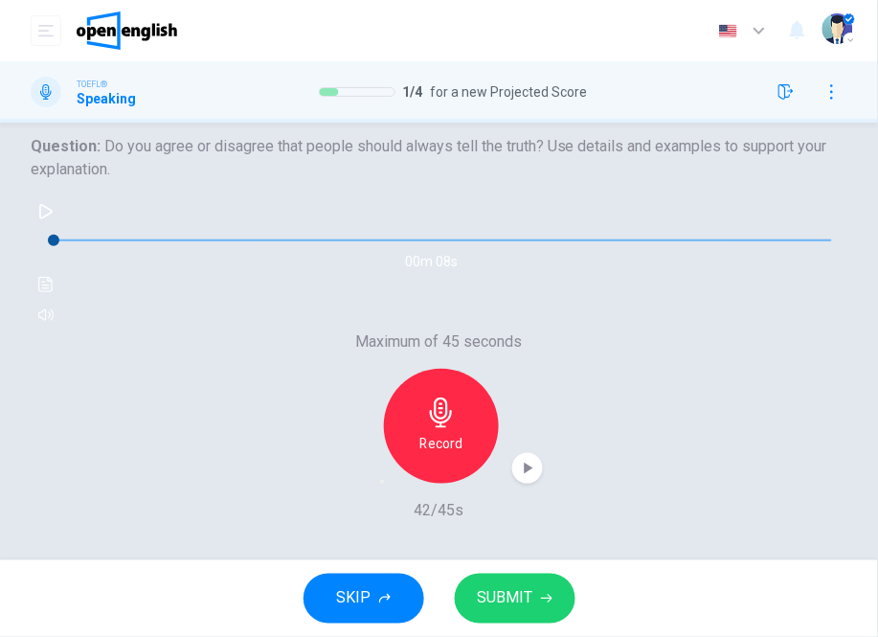
scroll to position [244, 0]
click at [495, 586] on span "SUBMIT" at bounding box center [506, 598] width 56 height 27
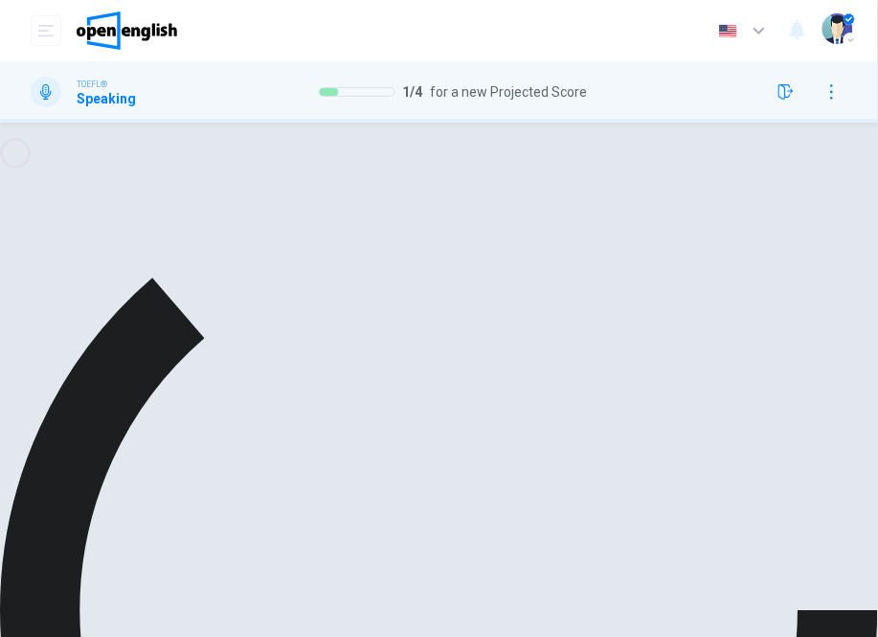
scroll to position [0, 0]
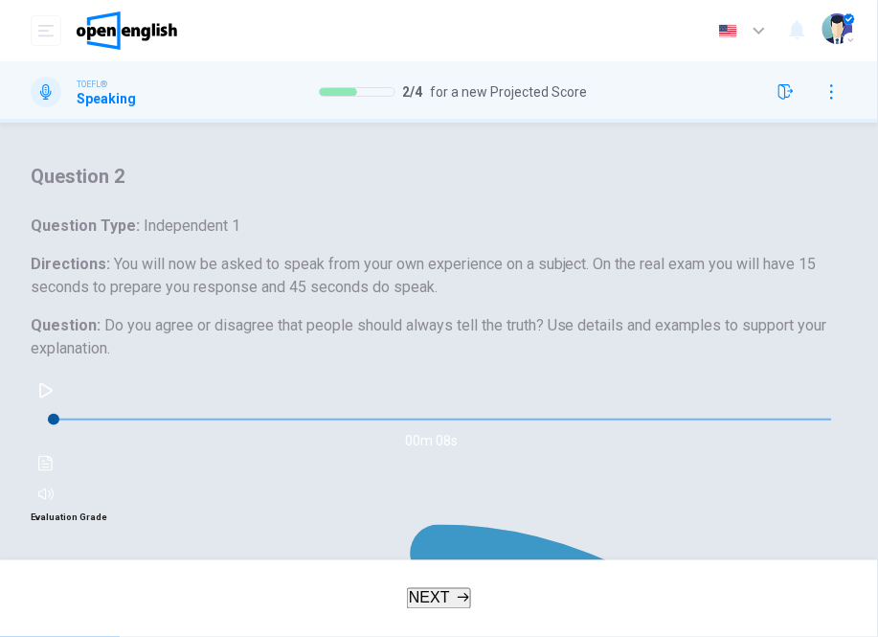
click at [588, 470] on div "Question 2 Question Type : Independent 1 Directions : You will now be asked to …" at bounding box center [439, 335] width 817 height 349
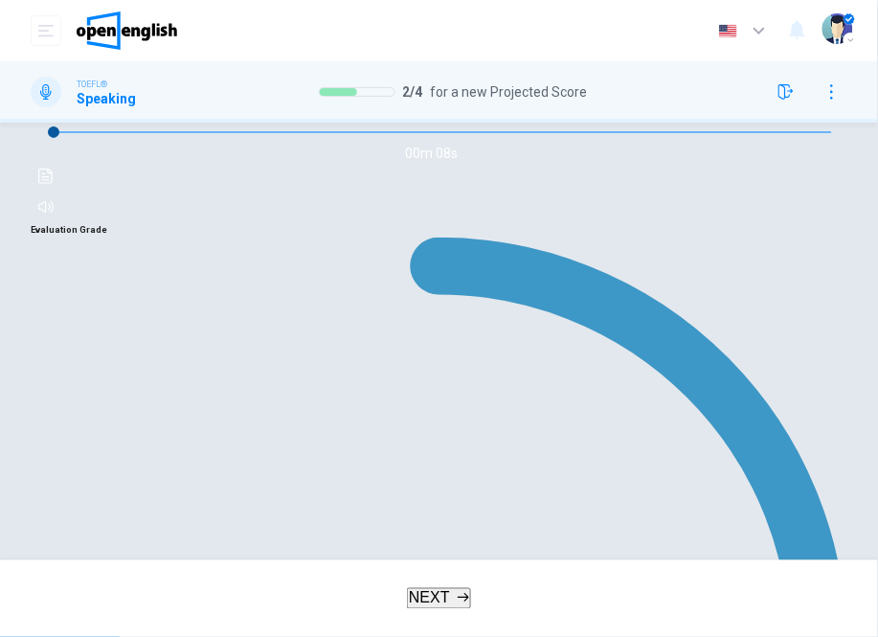
scroll to position [319, 0]
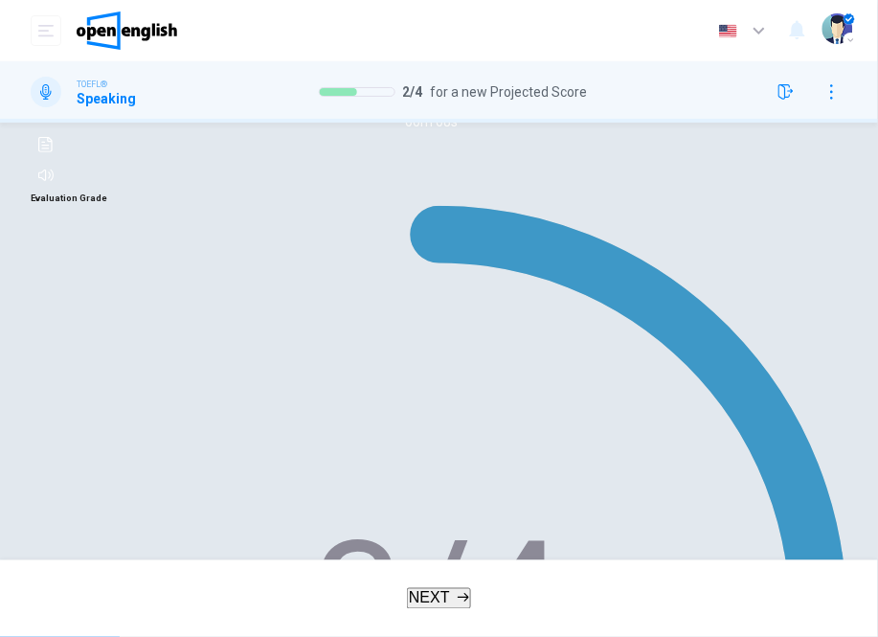
type input "**"
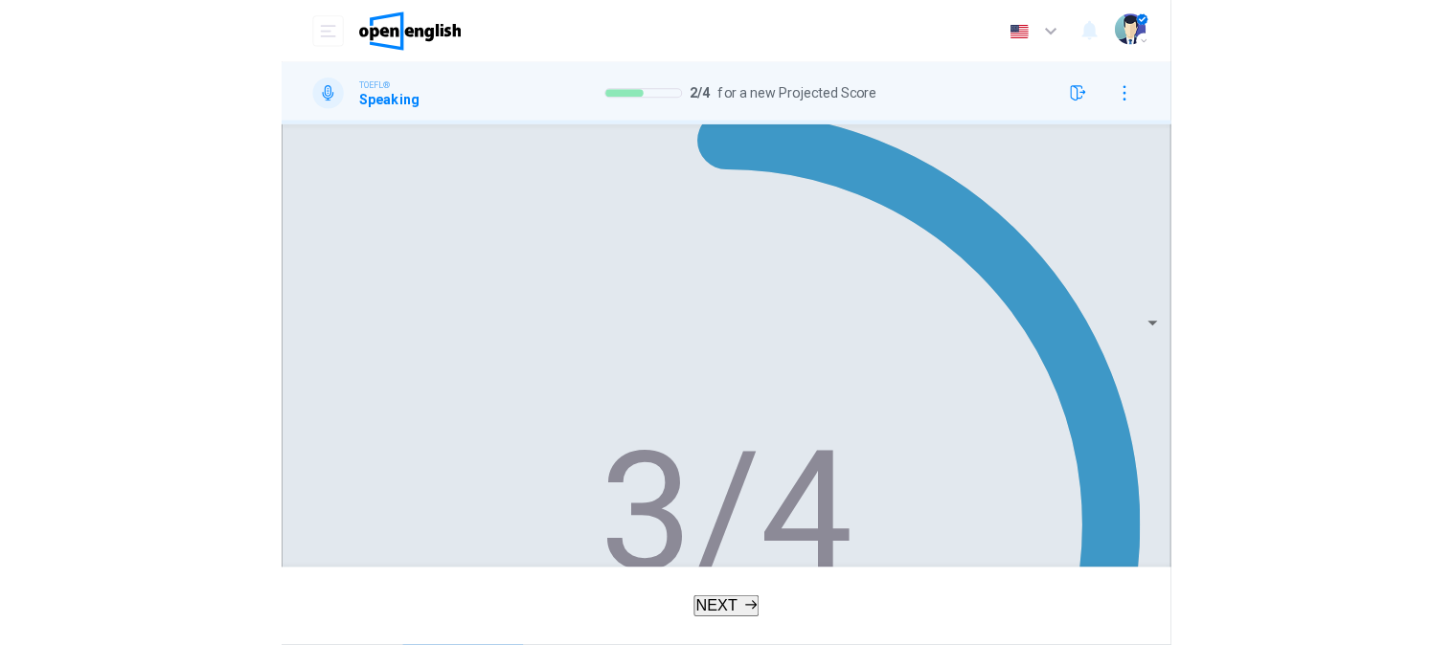
scroll to position [509, 0]
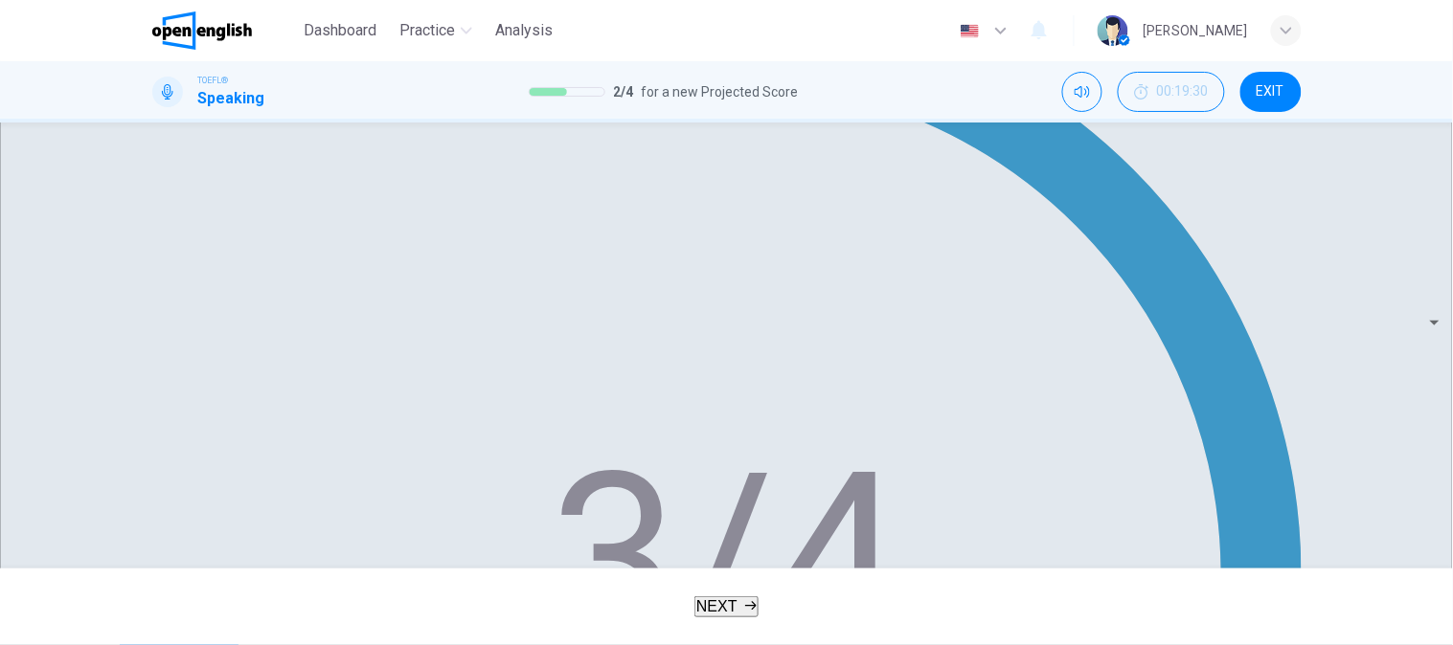
scroll to position [435, 0]
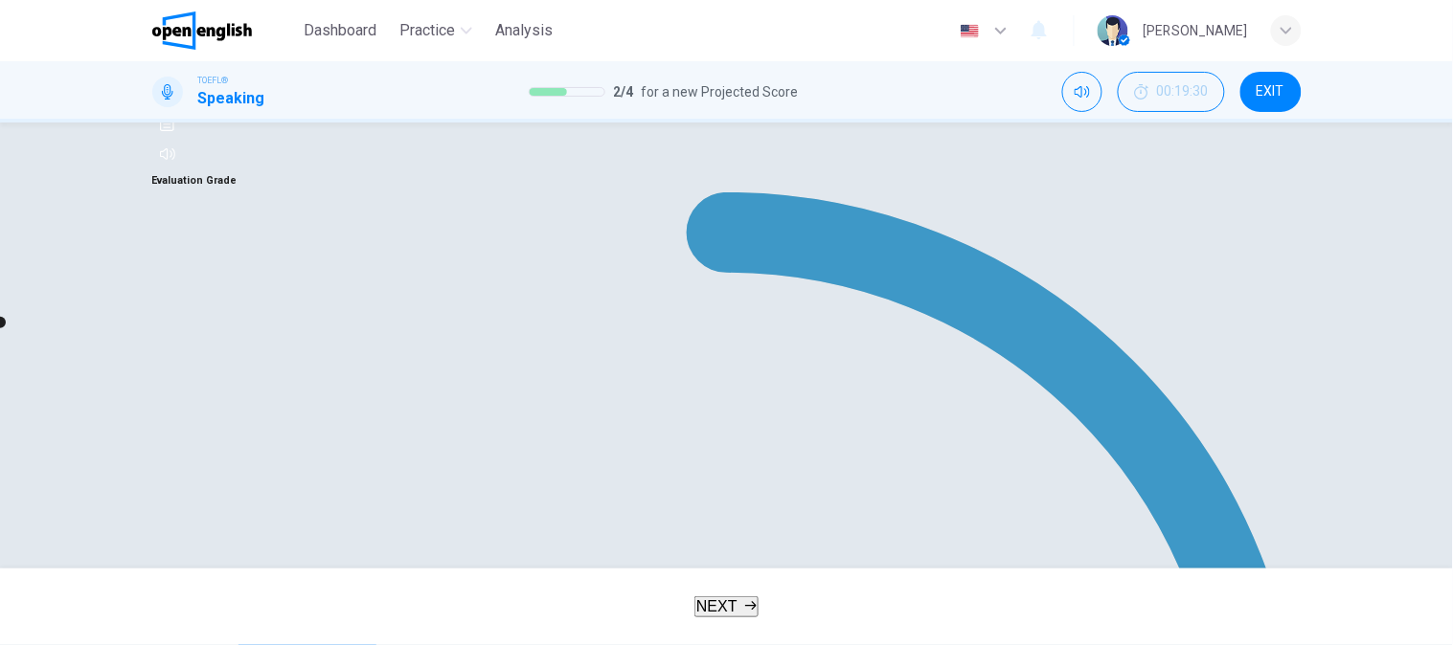
type input "*"
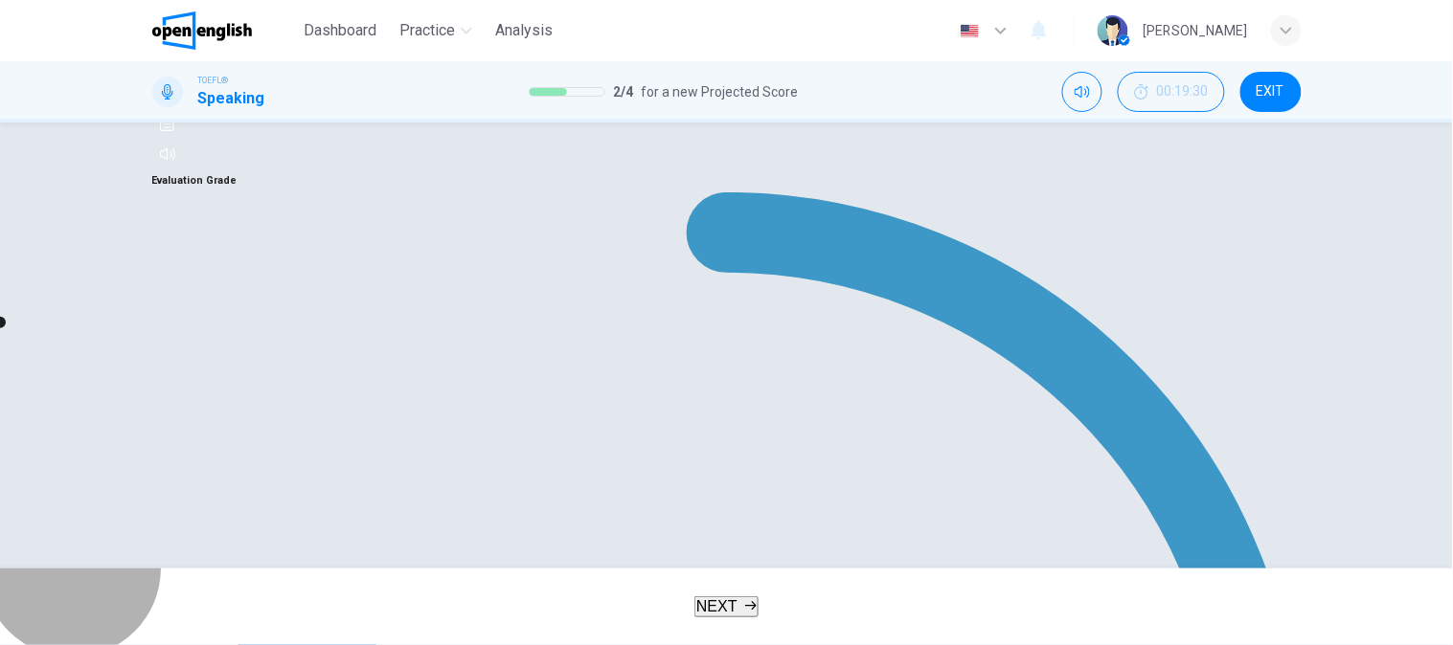
click at [734, 597] on button "NEXT" at bounding box center [726, 607] width 64 height 21
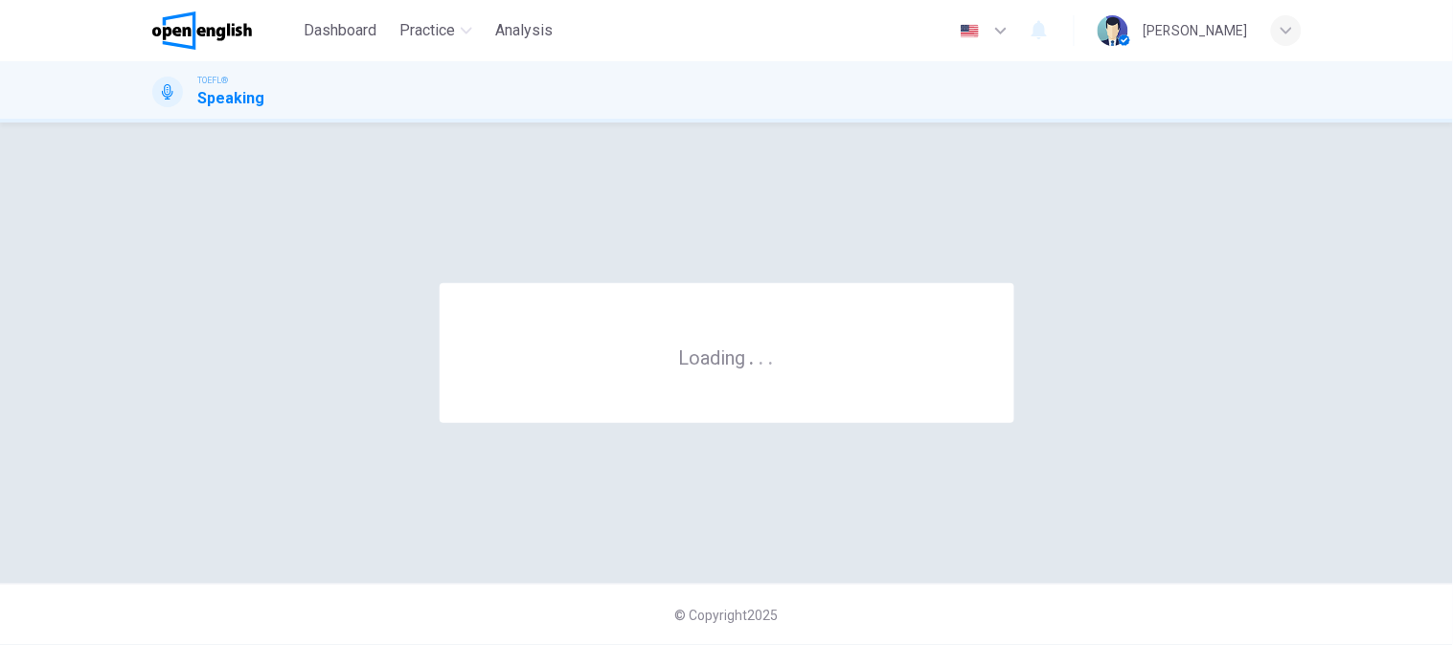
scroll to position [0, 0]
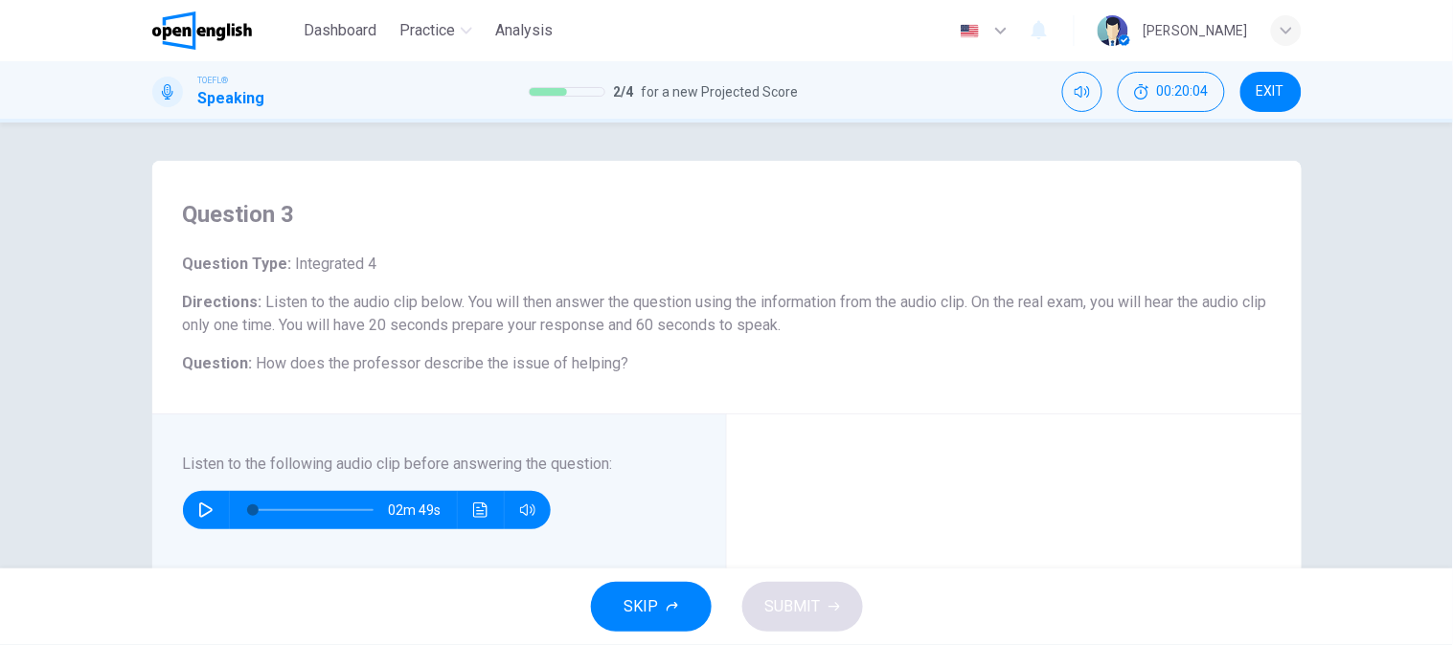
click at [183, 508] on div "02m 49s" at bounding box center [367, 510] width 368 height 38
click at [198, 510] on icon "button" at bounding box center [205, 510] width 15 height 15
click at [195, 518] on button "button" at bounding box center [206, 510] width 31 height 38
click at [306, 515] on span at bounding box center [311, 510] width 11 height 11
click at [253, 514] on span at bounding box center [313, 510] width 121 height 27
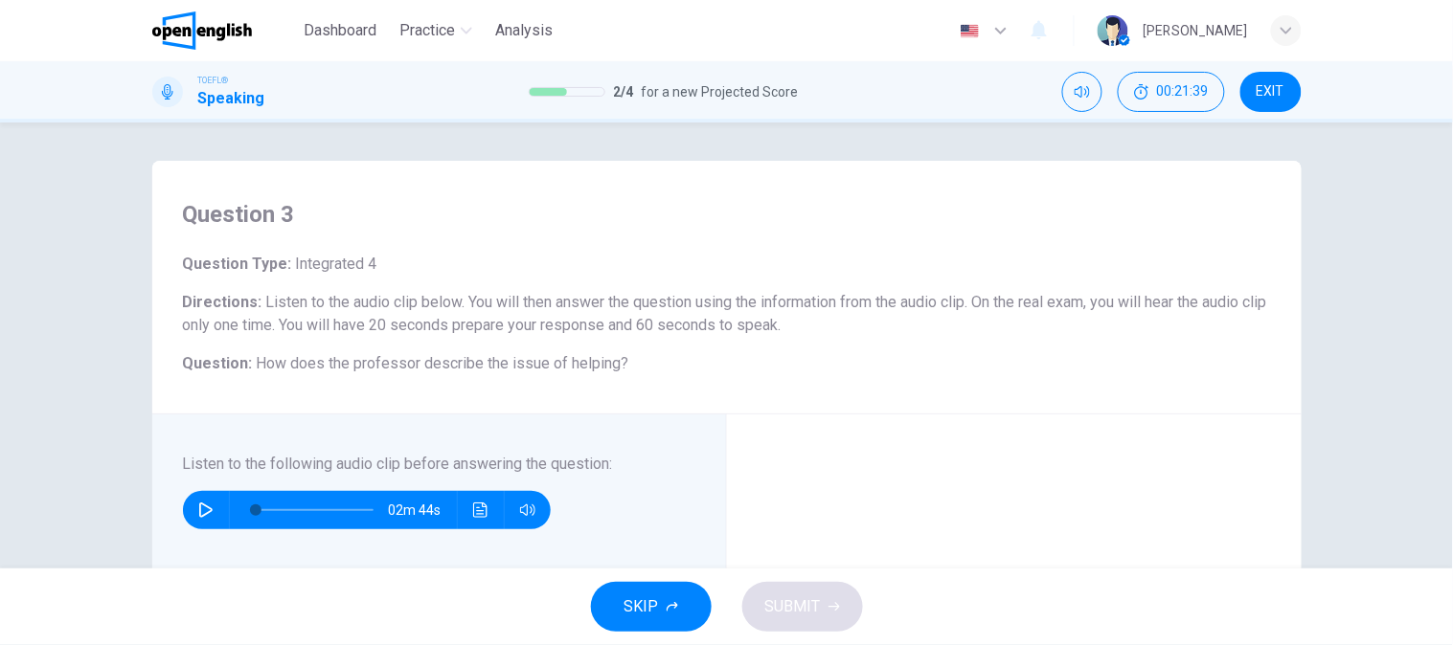
click at [209, 513] on button "button" at bounding box center [206, 510] width 31 height 38
click at [481, 509] on icon "Click to see the audio transcription" at bounding box center [480, 510] width 14 height 15
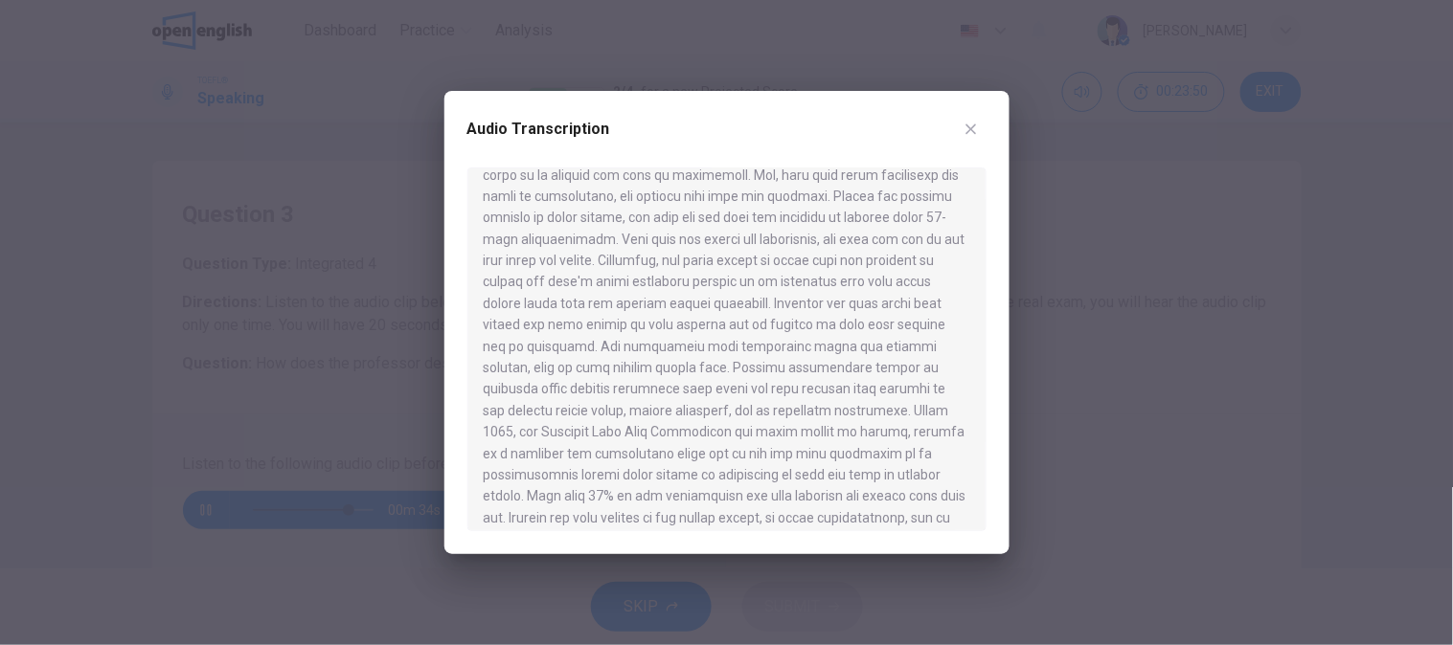
scroll to position [269, 0]
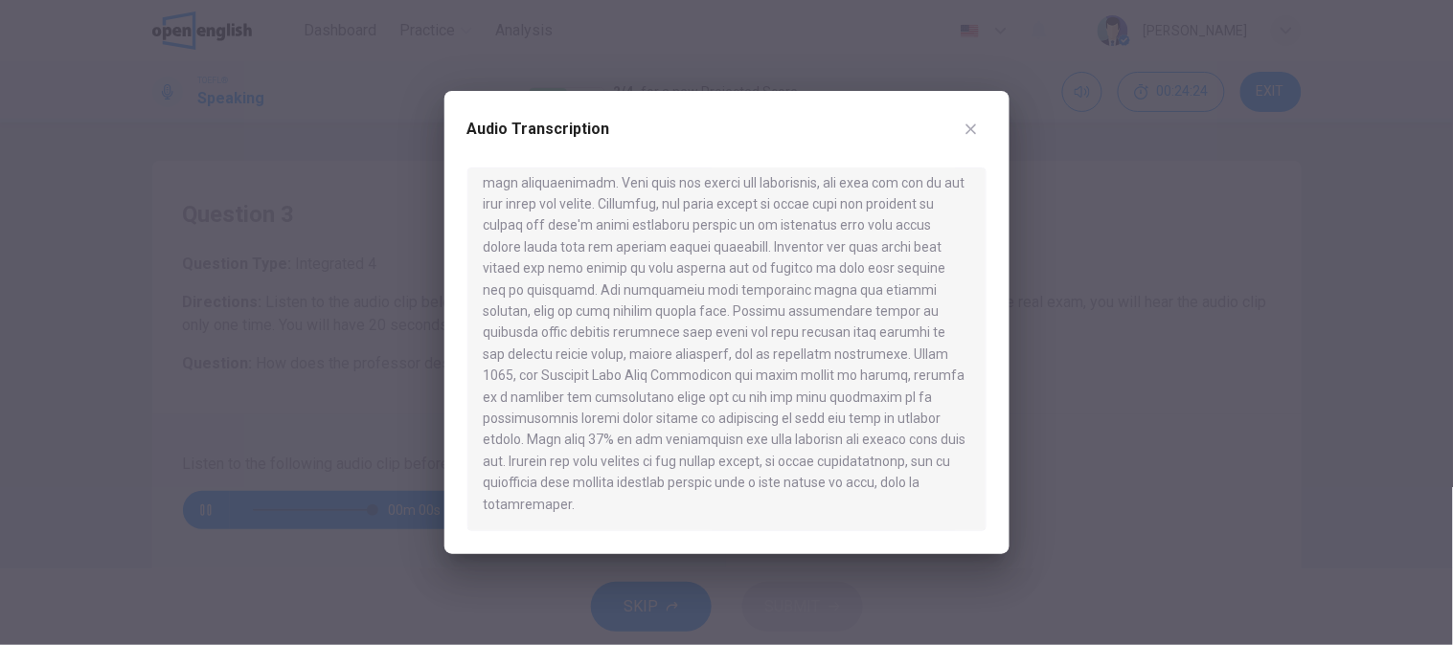
type input "*"
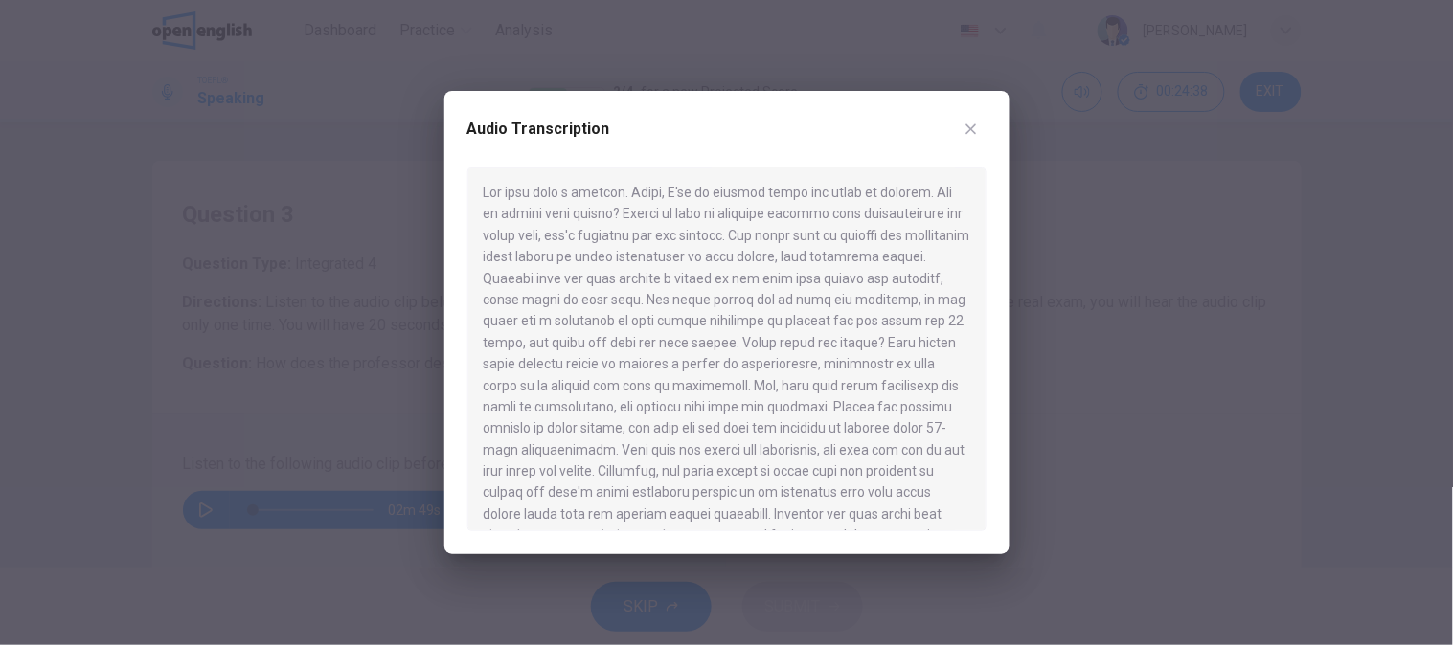
scroll to position [0, 0]
click at [872, 240] on div at bounding box center [726, 350] width 519 height 364
click at [764, 463] on div at bounding box center [726, 350] width 519 height 364
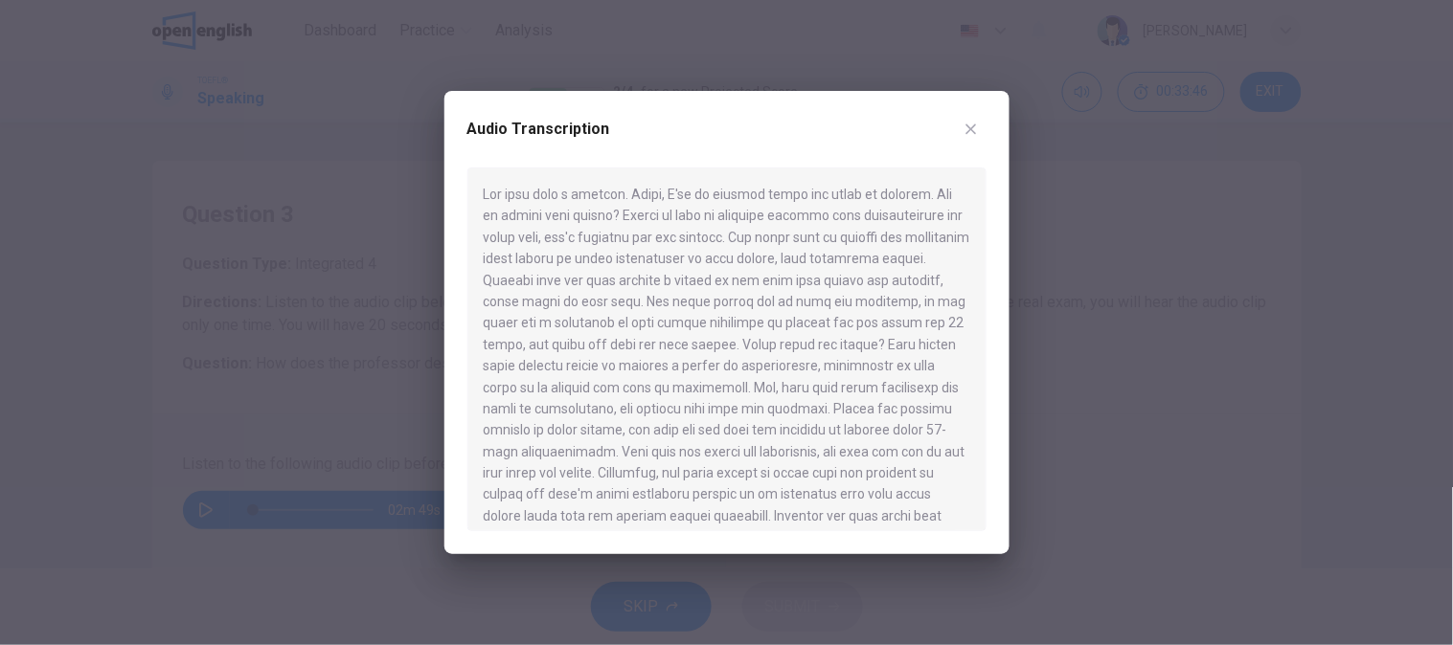
drag, startPoint x: 853, startPoint y: 166, endPoint x: 871, endPoint y: 157, distance: 20.1
click at [857, 163] on div "Audio Transcription" at bounding box center [726, 141] width 519 height 54
click at [970, 124] on icon "button" at bounding box center [970, 129] width 15 height 15
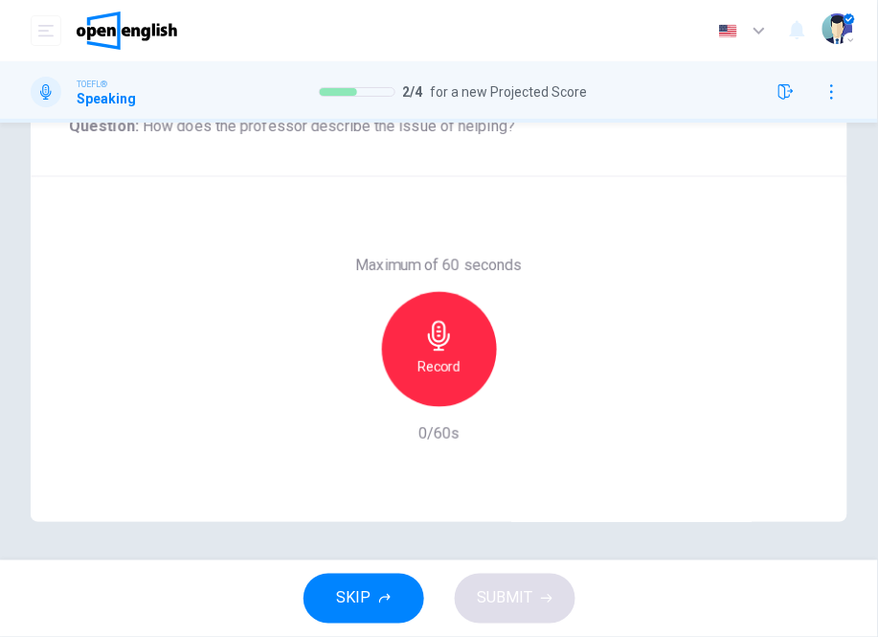
scroll to position [343, 0]
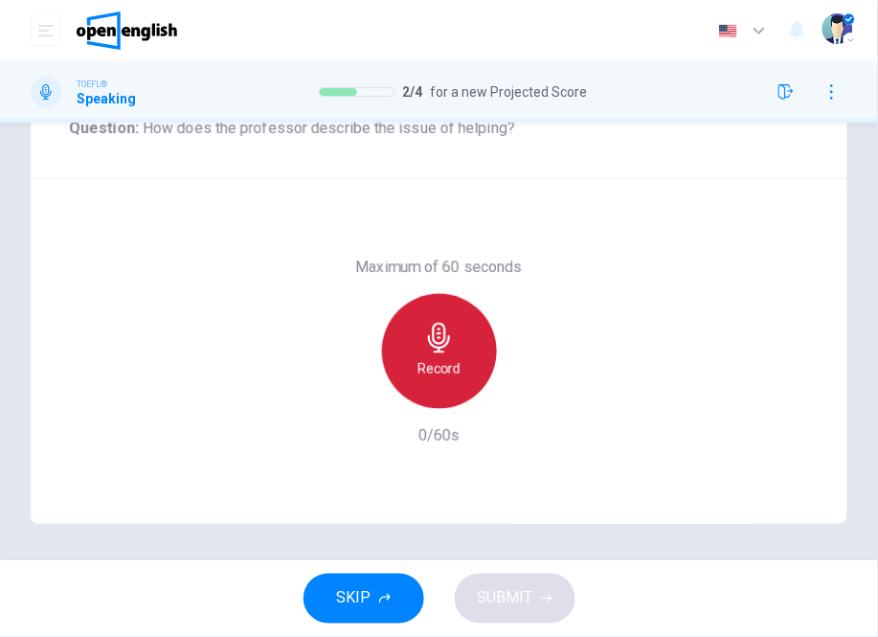
click at [428, 358] on h6 "Record" at bounding box center [439, 368] width 43 height 23
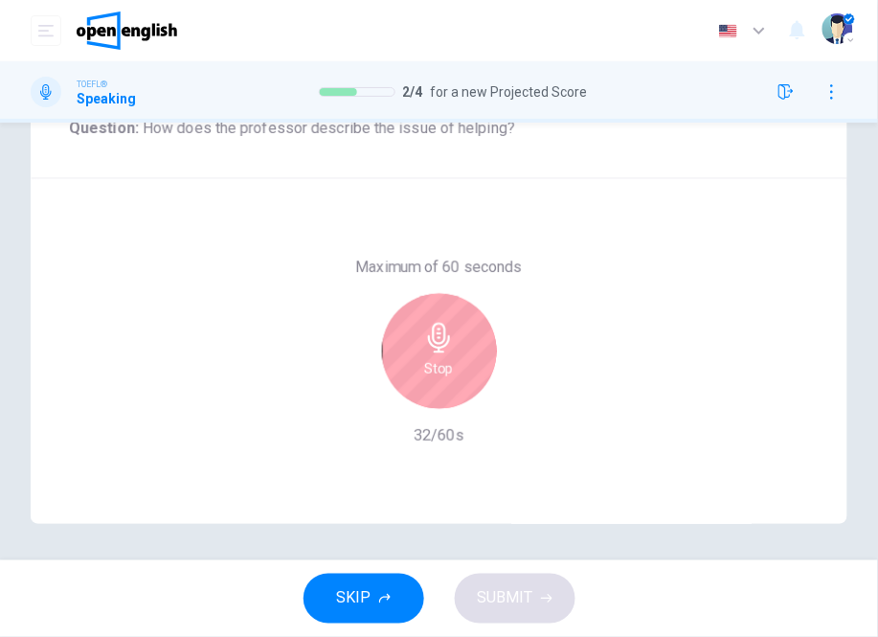
click at [465, 362] on div "Stop" at bounding box center [439, 351] width 115 height 115
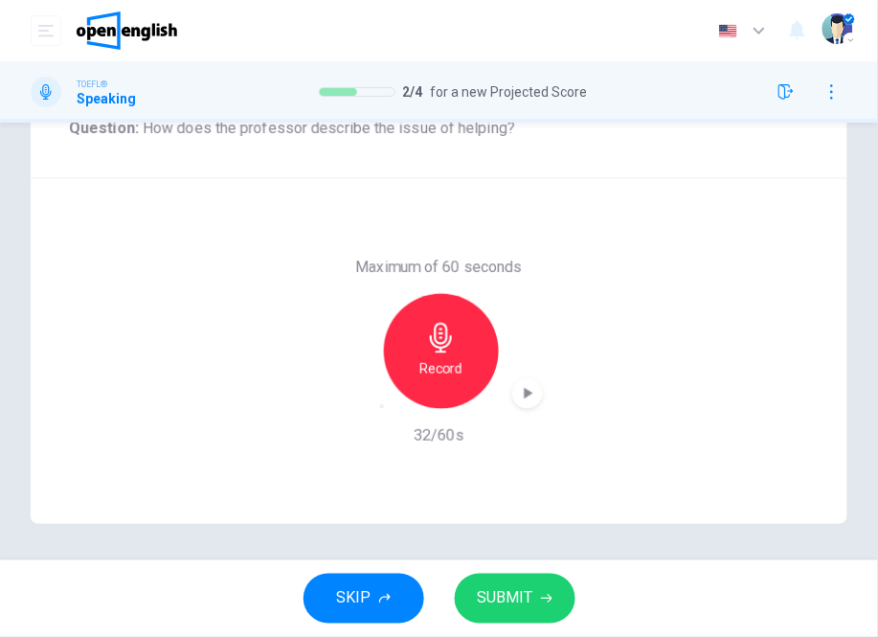
click at [341, 409] on div "Maximum of 60 seconds Record 32/60s" at bounding box center [439, 352] width 740 height 192
click at [382, 407] on div "button" at bounding box center [382, 407] width 0 height 0
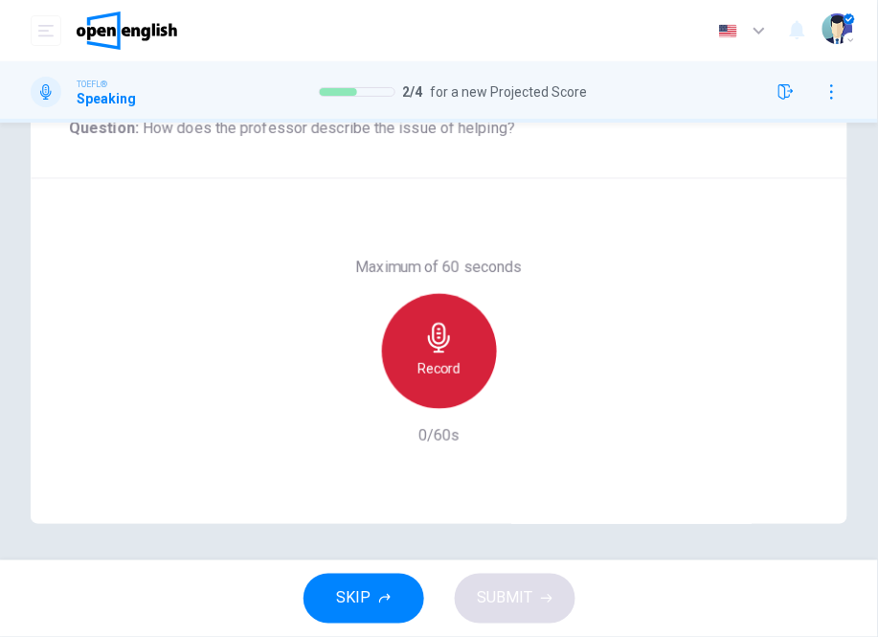
click at [453, 360] on h6 "Record" at bounding box center [439, 368] width 43 height 23
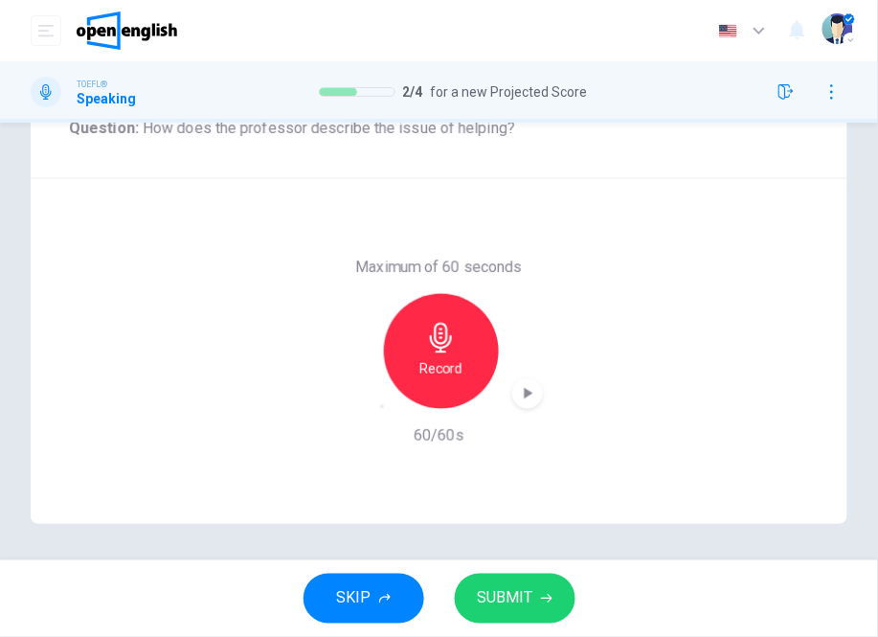
drag, startPoint x: 347, startPoint y: 389, endPoint x: 358, endPoint y: 386, distance: 11.8
click at [382, 407] on icon "button" at bounding box center [382, 407] width 0 height 0
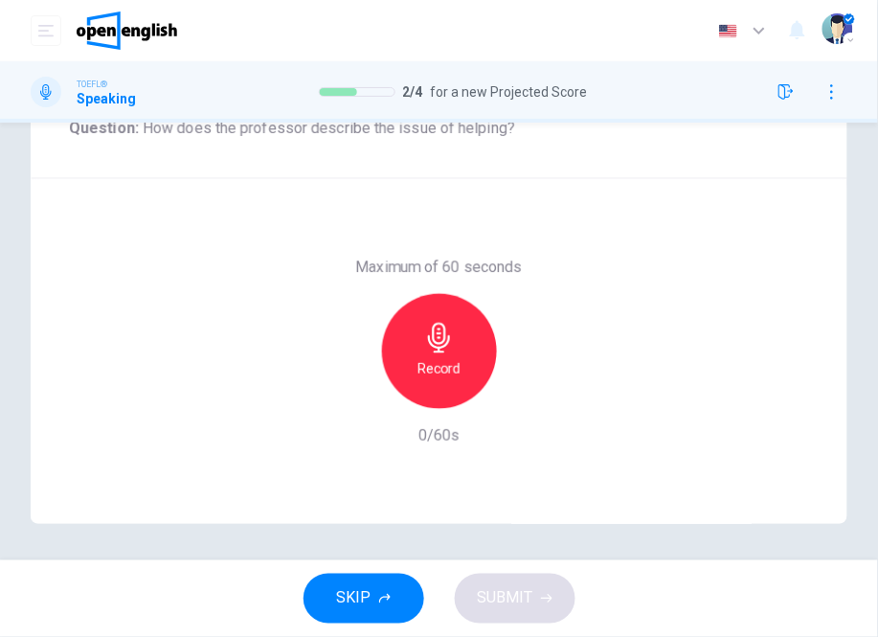
click at [405, 357] on div "Record" at bounding box center [439, 351] width 115 height 115
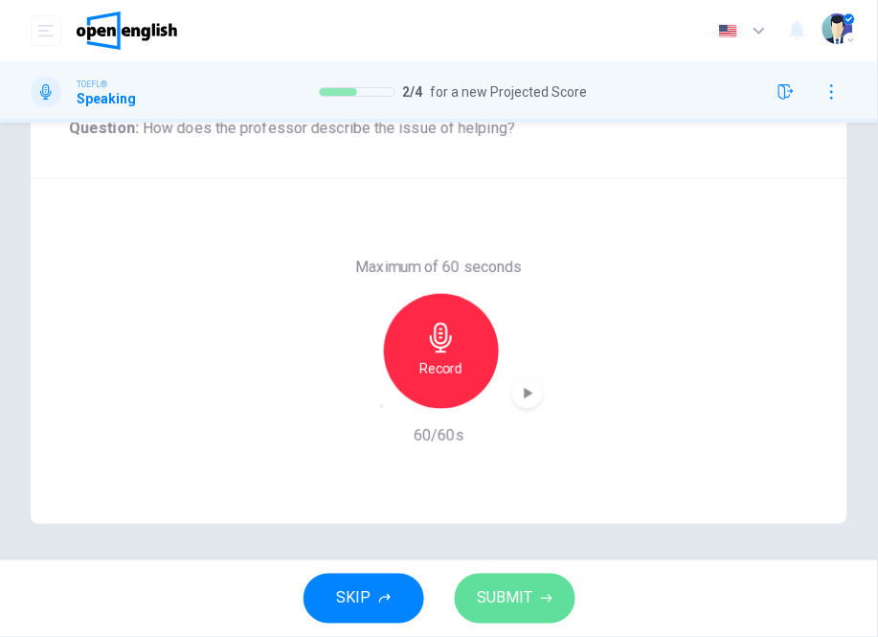
click at [506, 588] on span "SUBMIT" at bounding box center [506, 598] width 56 height 27
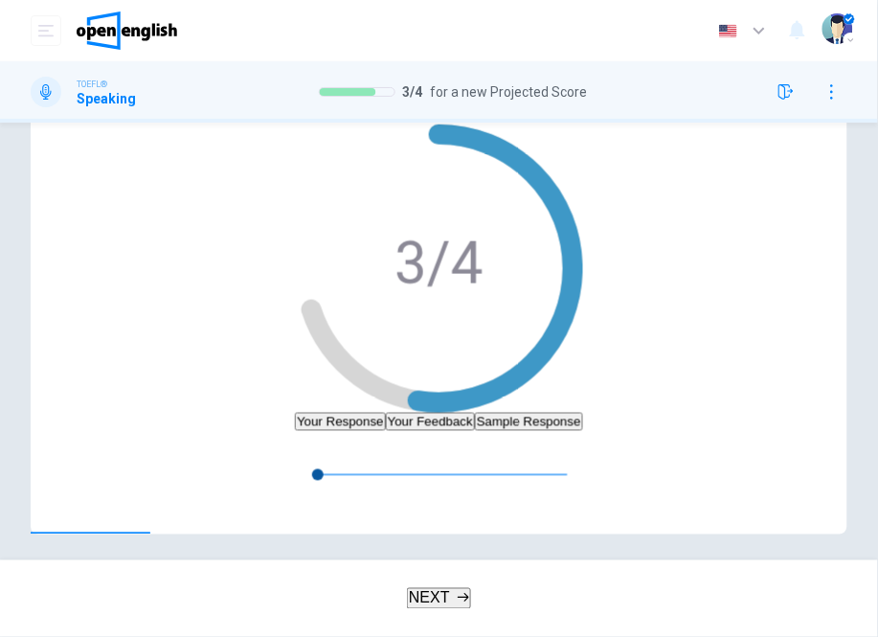
click at [295, 264] on div "Evaluation Grade 3/4" at bounding box center [439, 261] width 288 height 304
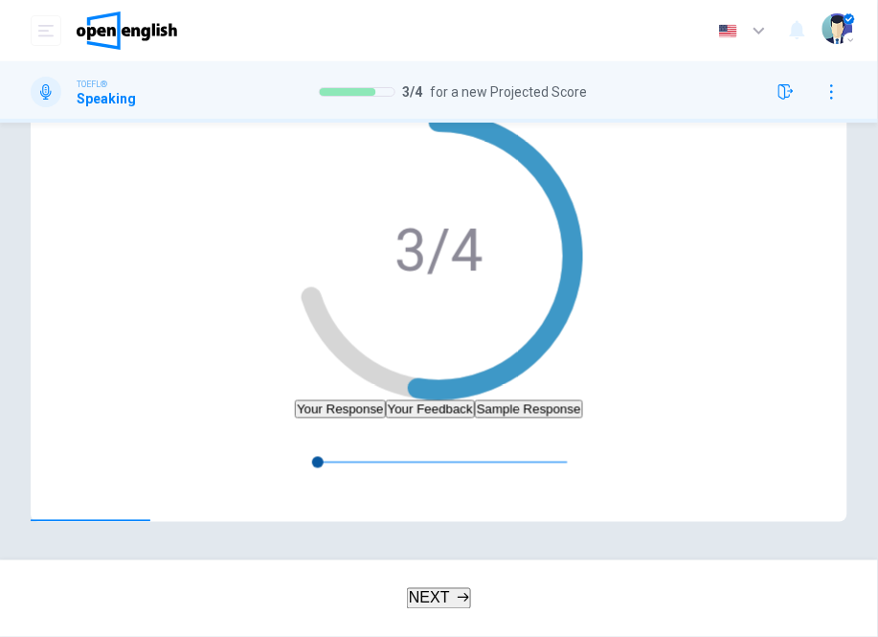
scroll to position [371, 0]
click at [295, 449] on button "button" at bounding box center [310, 434] width 31 height 31
type input "*"
click at [386, 400] on button "Your Feedback" at bounding box center [430, 409] width 89 height 18
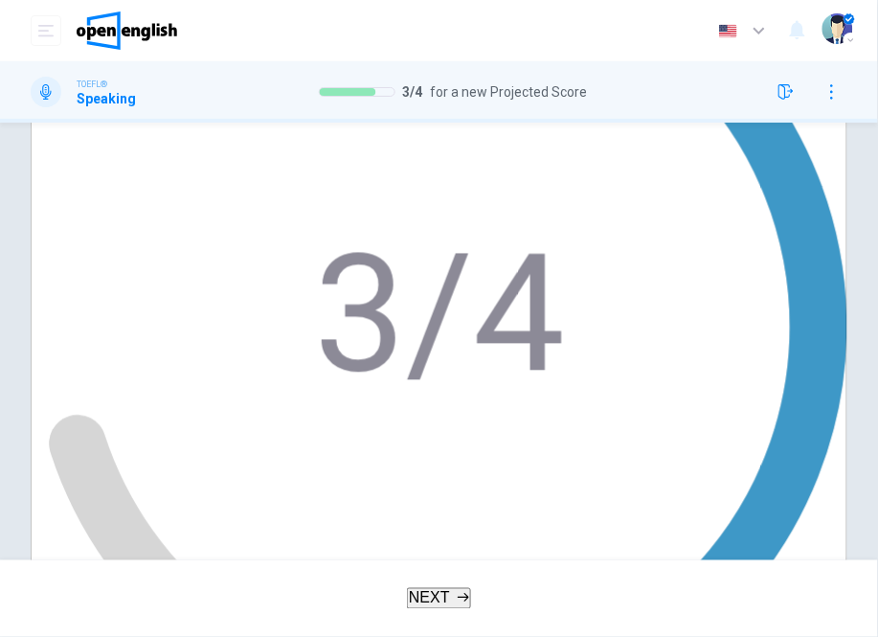
scroll to position [555, 0]
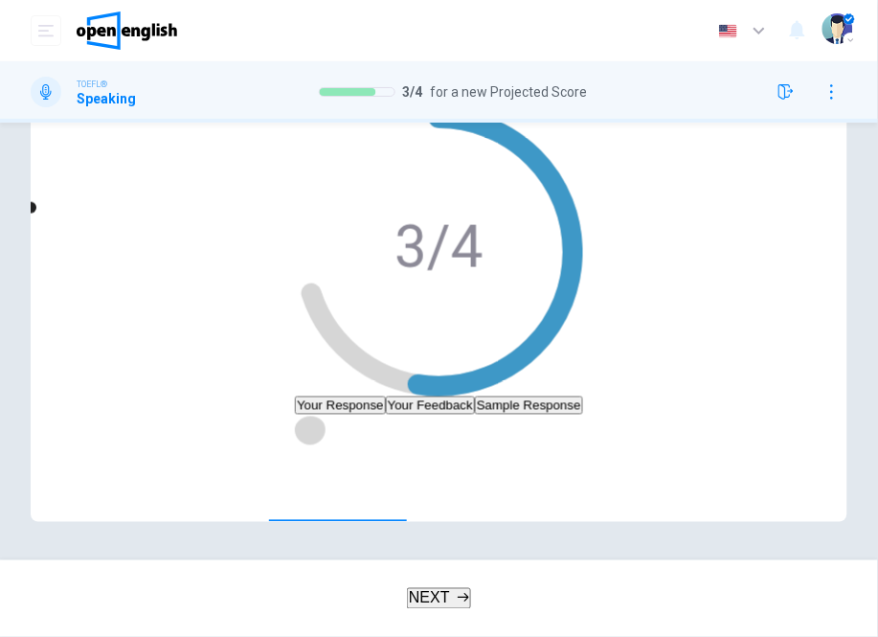
drag, startPoint x: 101, startPoint y: 448, endPoint x: 290, endPoint y: 445, distance: 189.6
click at [304, 438] on icon "button" at bounding box center [310, 429] width 13 height 15
click at [326, 461] on button "Click to see the audio transcription" at bounding box center [310, 476] width 31 height 31
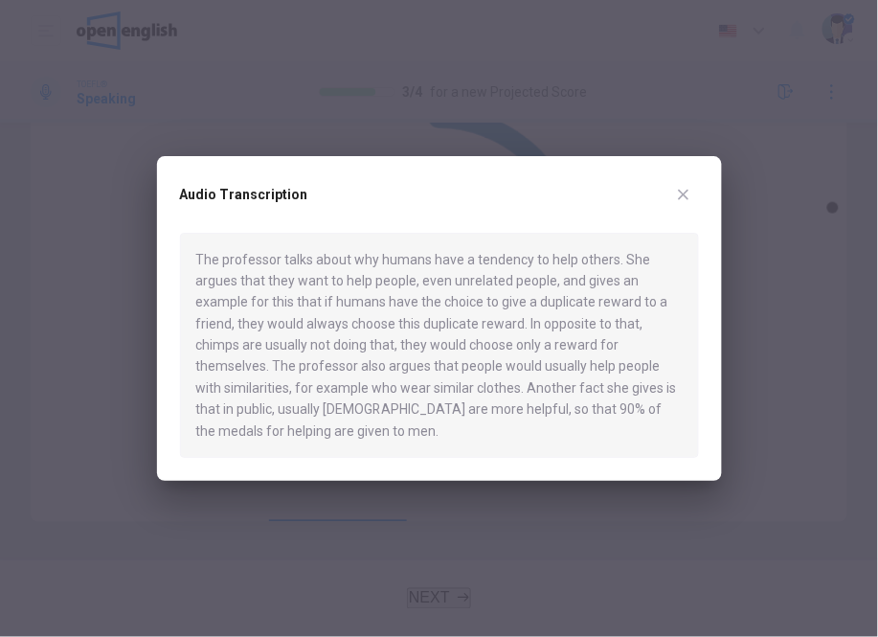
type input "*"
click at [683, 189] on icon "button" at bounding box center [683, 194] width 15 height 15
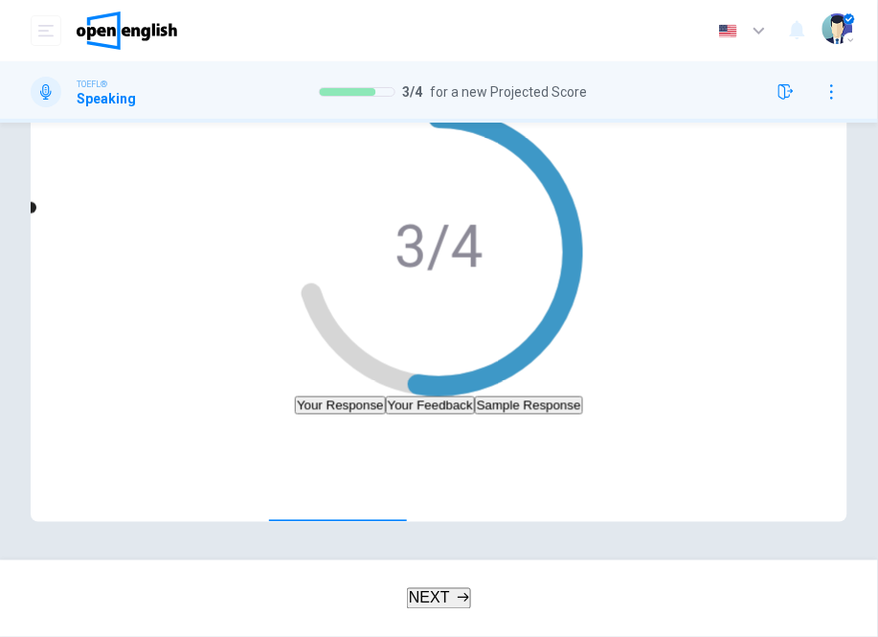
click at [326, 461] on button "Click to see the audio transcription" at bounding box center [310, 476] width 31 height 31
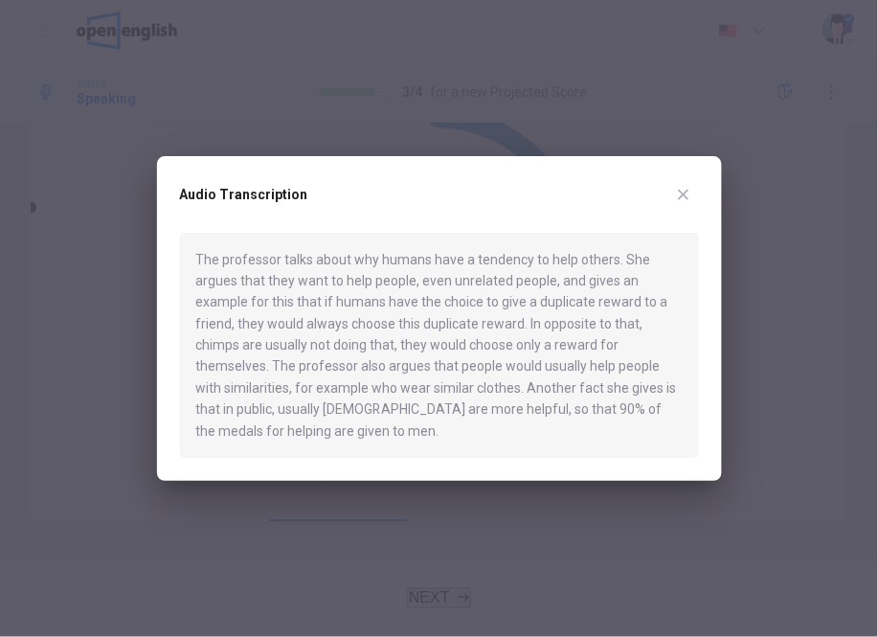
click at [680, 204] on button "button" at bounding box center [683, 194] width 31 height 31
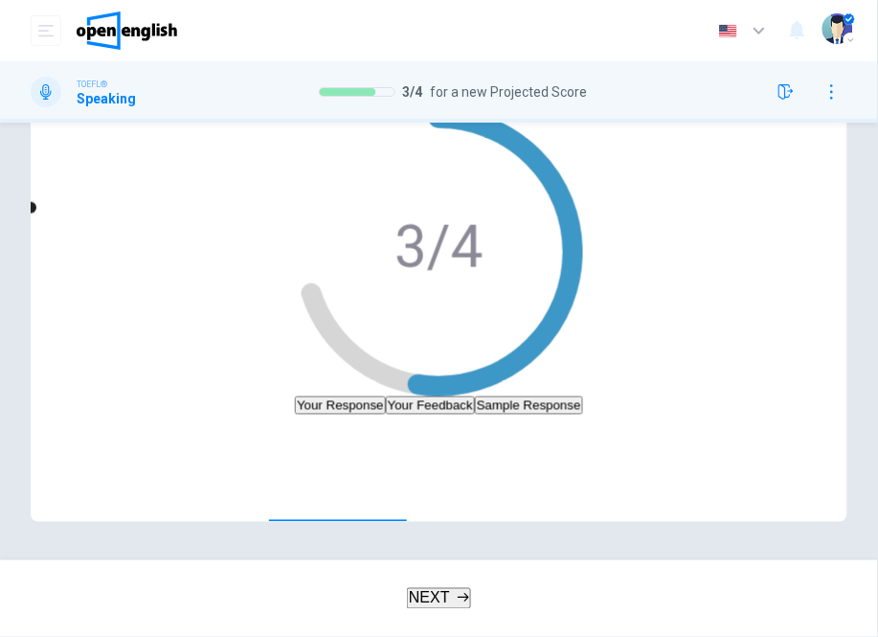
click at [425, 598] on span "NEXT" at bounding box center [429, 598] width 41 height 16
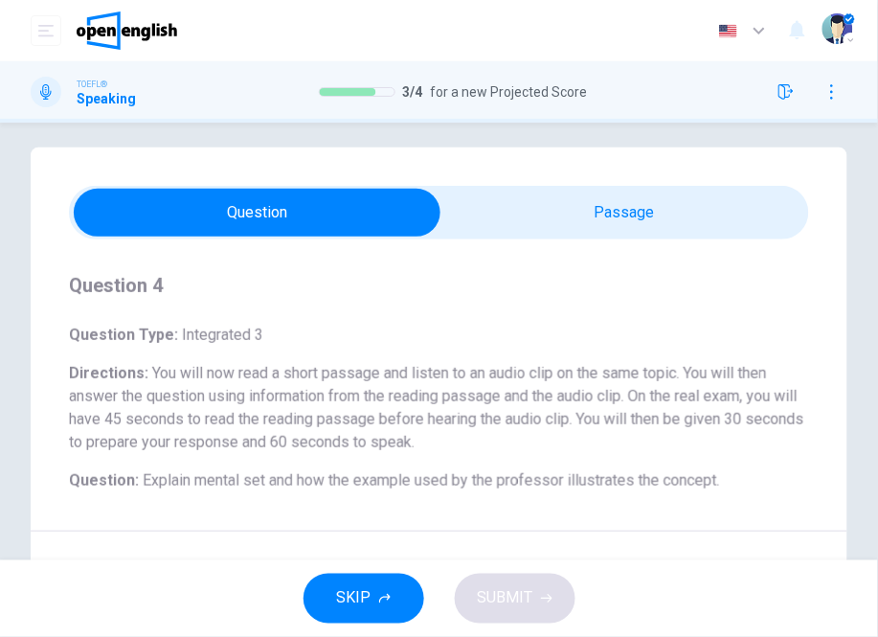
scroll to position [0, 0]
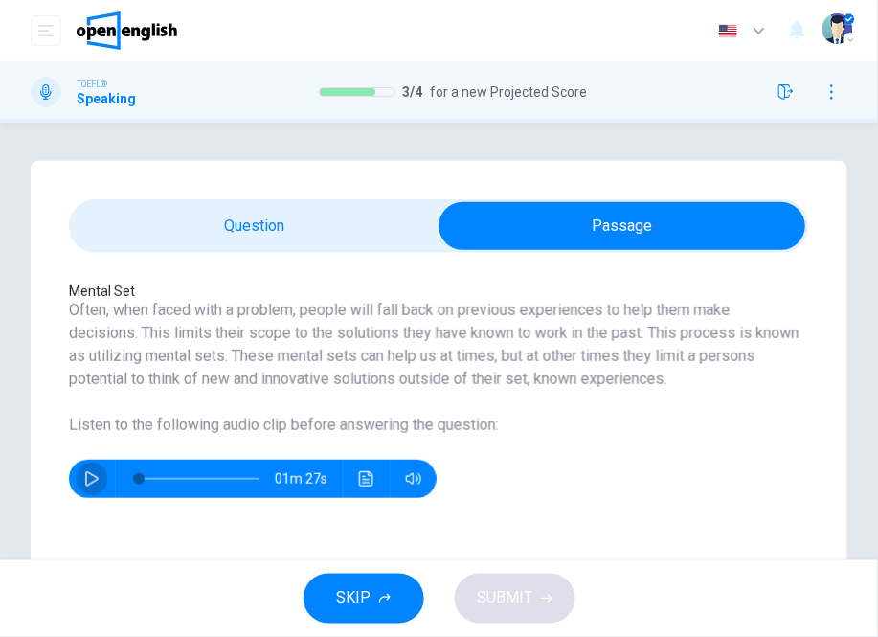
click at [93, 487] on icon "button" at bounding box center [91, 478] width 13 height 15
drag, startPoint x: 154, startPoint y: 498, endPoint x: 119, endPoint y: 501, distance: 35.6
click at [119, 498] on div at bounding box center [195, 479] width 159 height 38
click at [103, 495] on button "button" at bounding box center [92, 479] width 31 height 38
click at [89, 498] on button "button" at bounding box center [92, 479] width 31 height 38
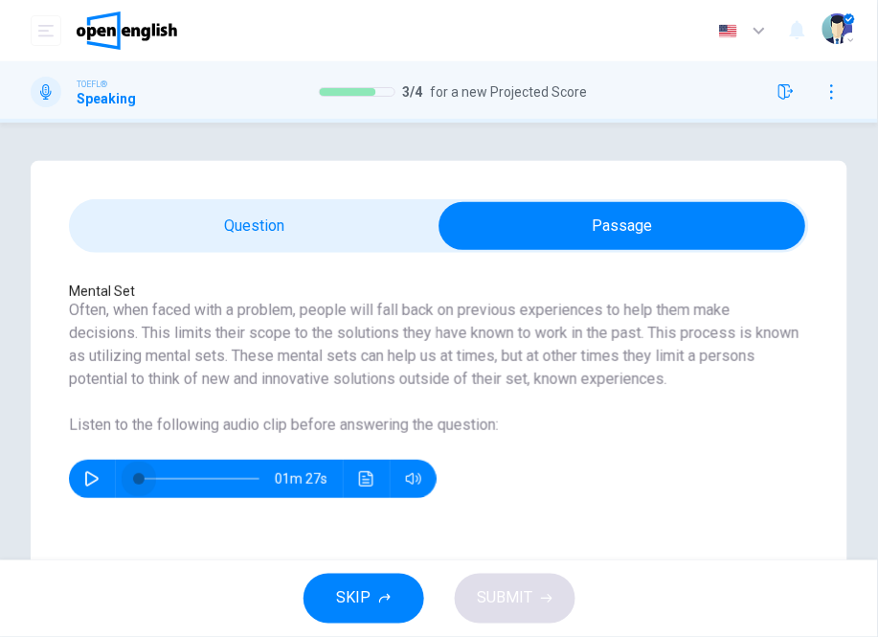
type input "*"
click at [134, 485] on span at bounding box center [138, 478] width 11 height 11
click at [100, 498] on button "button" at bounding box center [92, 479] width 31 height 38
click at [82, 490] on button "button" at bounding box center [92, 479] width 31 height 38
click at [88, 487] on icon "button" at bounding box center [91, 478] width 15 height 15
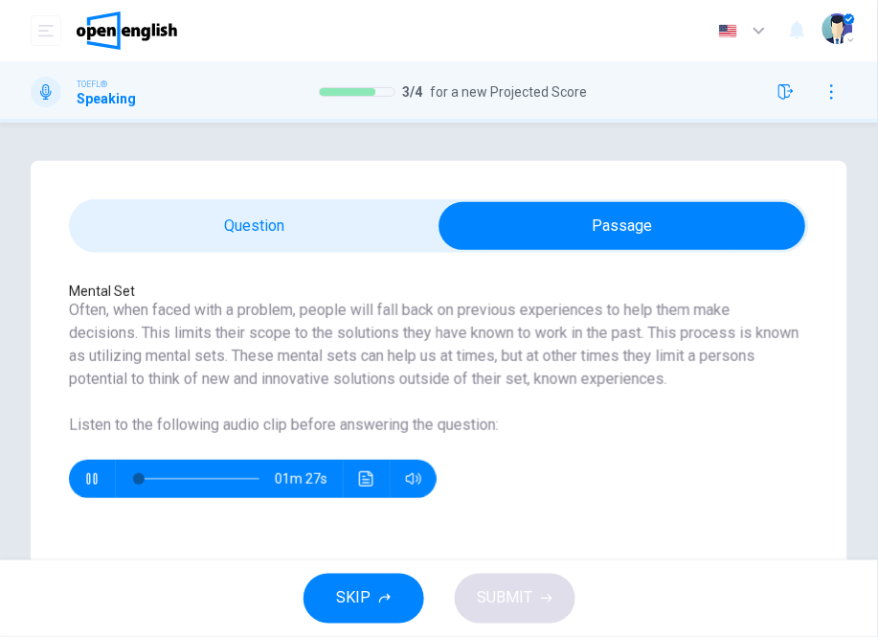
click at [350, 498] on div "01m 27s" at bounding box center [253, 479] width 368 height 38
click at [359, 487] on icon "Click to see the audio transcription" at bounding box center [366, 478] width 15 height 15
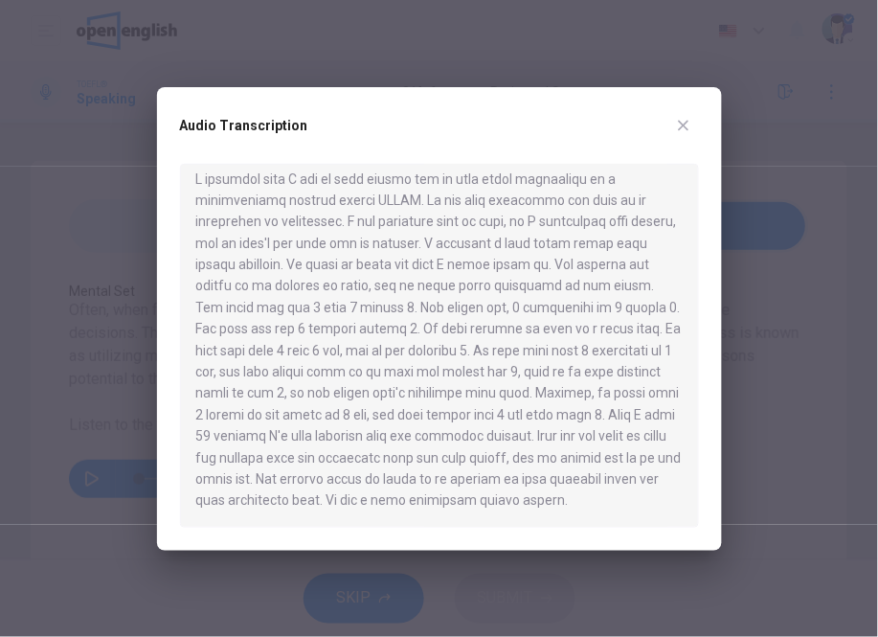
scroll to position [33, 0]
click at [496, 397] on div at bounding box center [439, 346] width 519 height 364
drag, startPoint x: 354, startPoint y: 455, endPoint x: 515, endPoint y: 499, distance: 166.8
click at [455, 510] on div at bounding box center [439, 346] width 519 height 364
click at [678, 121] on icon "button" at bounding box center [683, 125] width 11 height 11
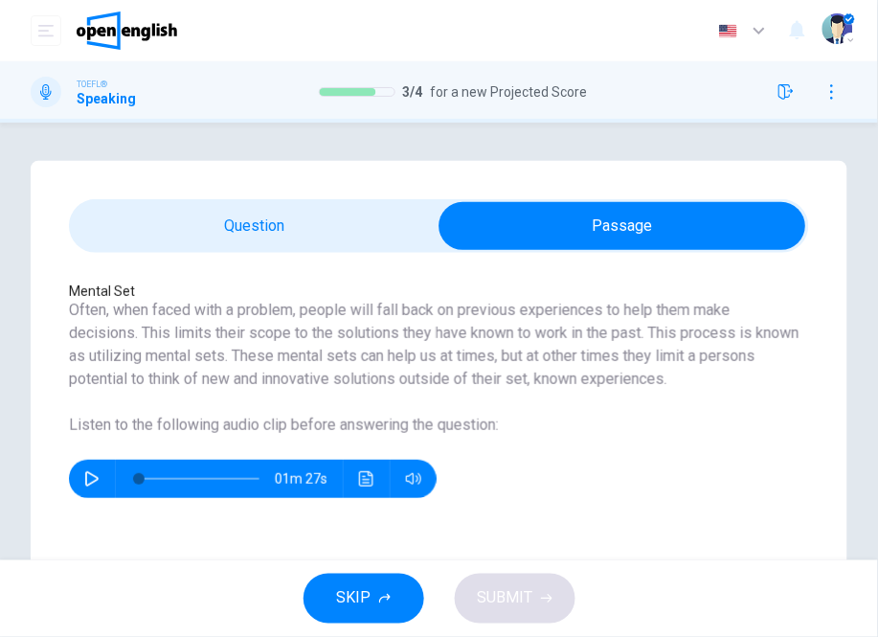
scroll to position [80, 0]
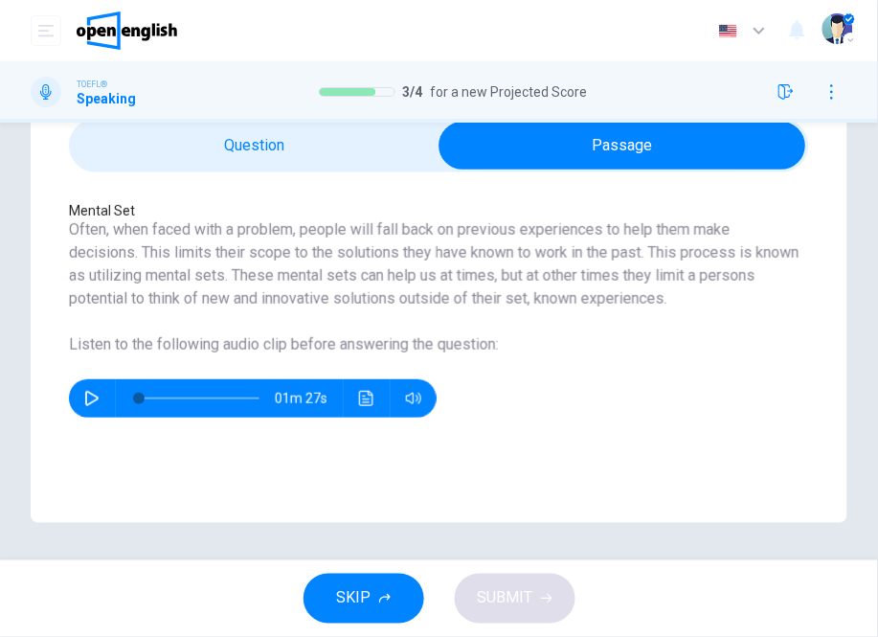
click at [381, 418] on div "01m 27s" at bounding box center [253, 398] width 368 height 38
click at [375, 417] on button "Click to see the audio transcription" at bounding box center [366, 398] width 31 height 38
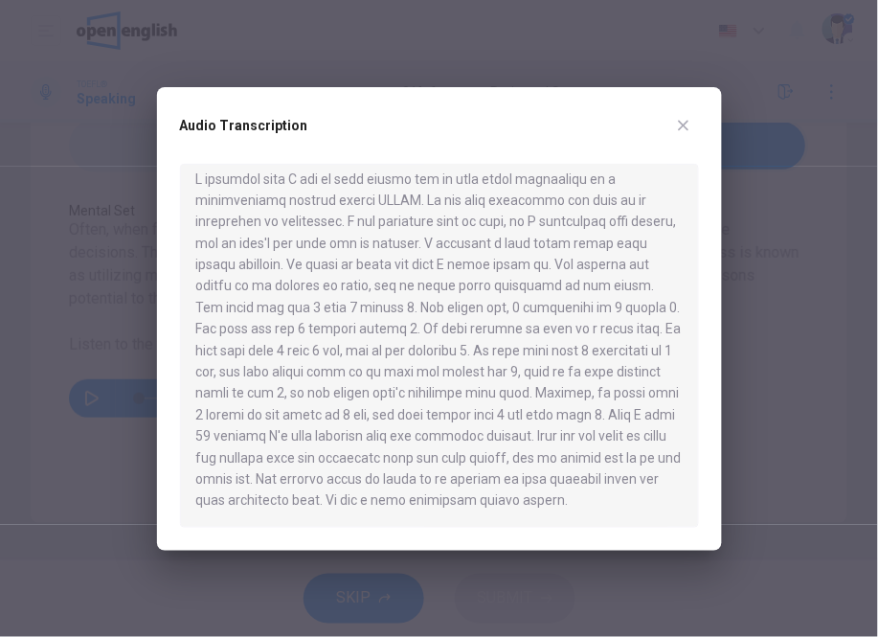
scroll to position [33, 0]
click at [696, 125] on button "button" at bounding box center [683, 125] width 31 height 31
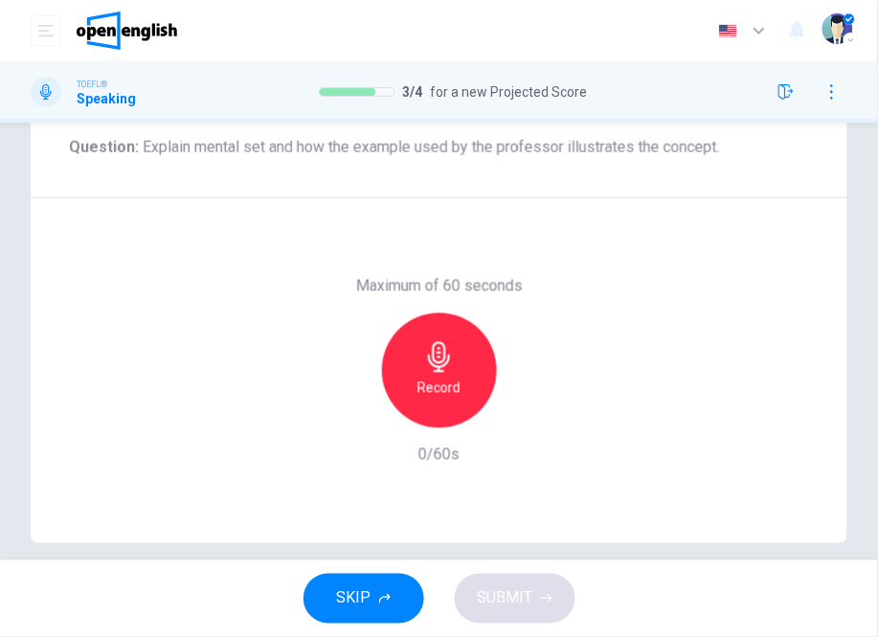
scroll to position [367, 0]
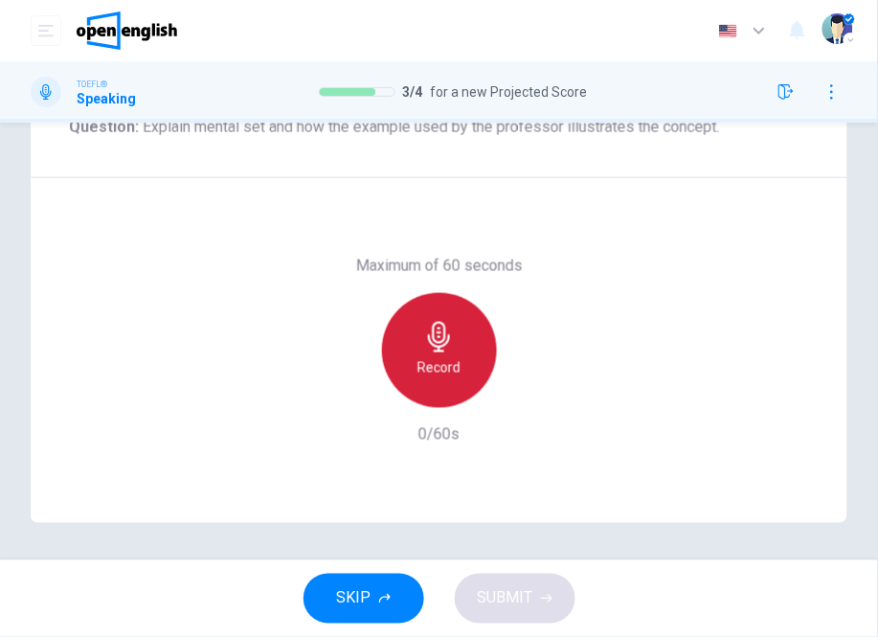
click at [424, 350] on icon "button" at bounding box center [439, 337] width 31 height 31
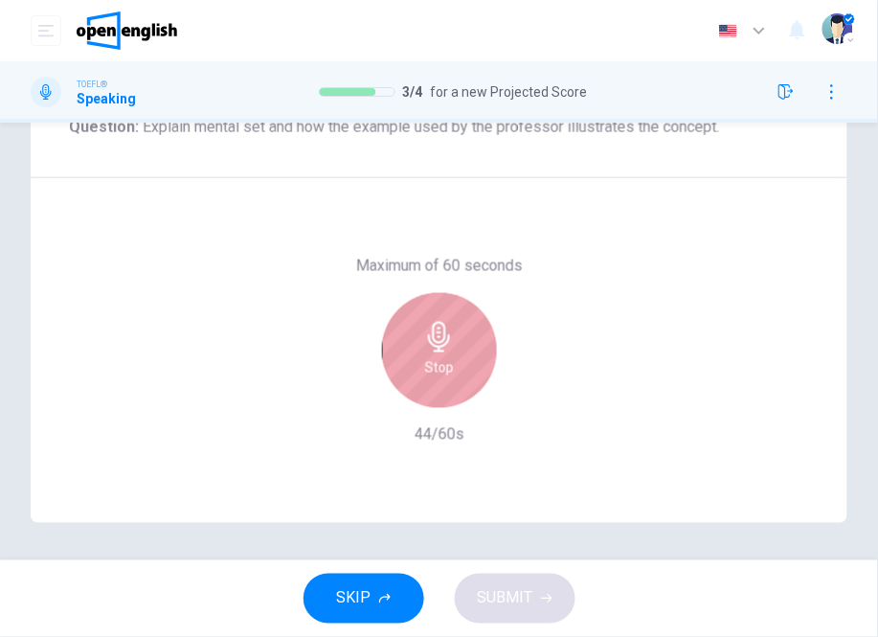
click at [435, 384] on div "Stop" at bounding box center [439, 350] width 115 height 115
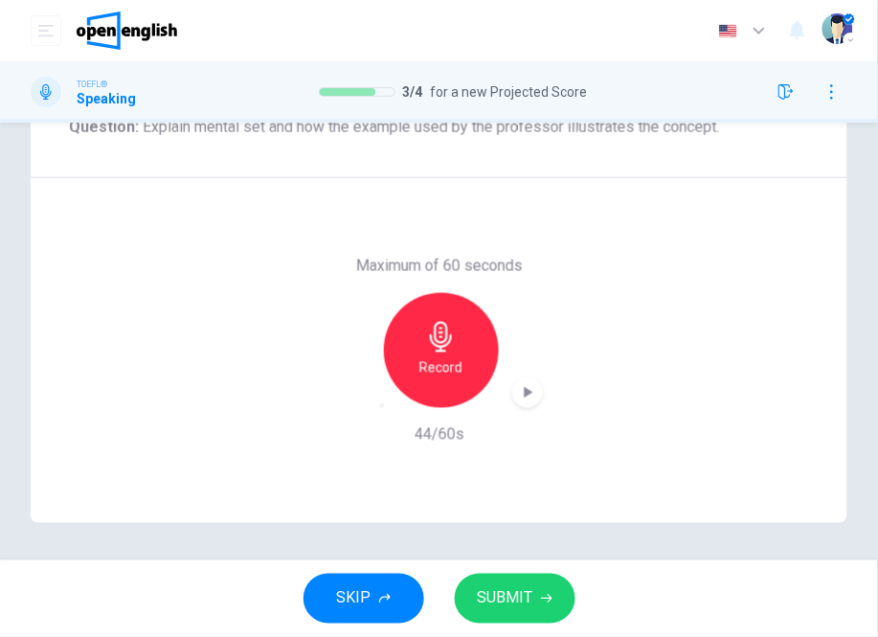
click at [506, 600] on span "SUBMIT" at bounding box center [506, 598] width 56 height 27
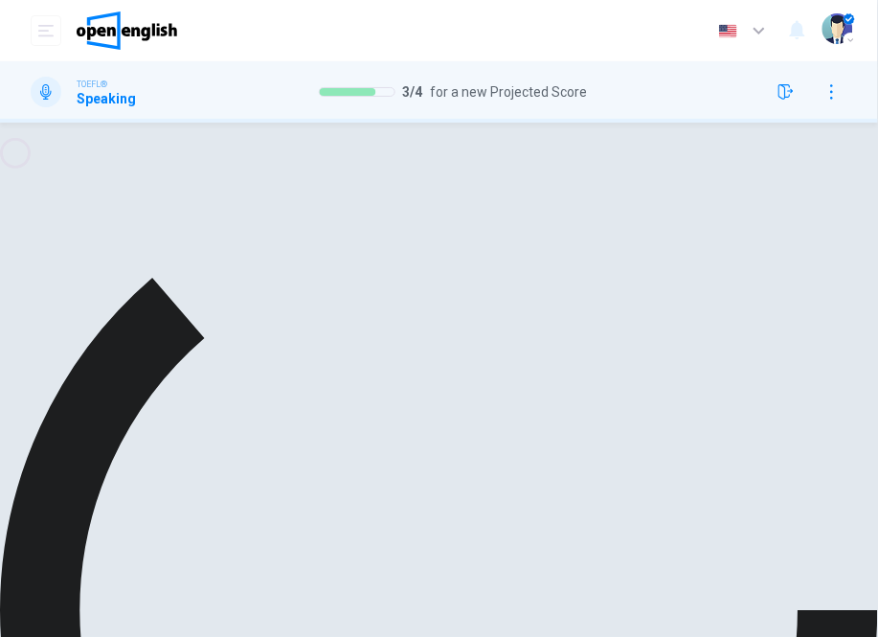
click at [61, 254] on div "Maximum of 60 seconds Record 44/60s" at bounding box center [439, 350] width 817 height 345
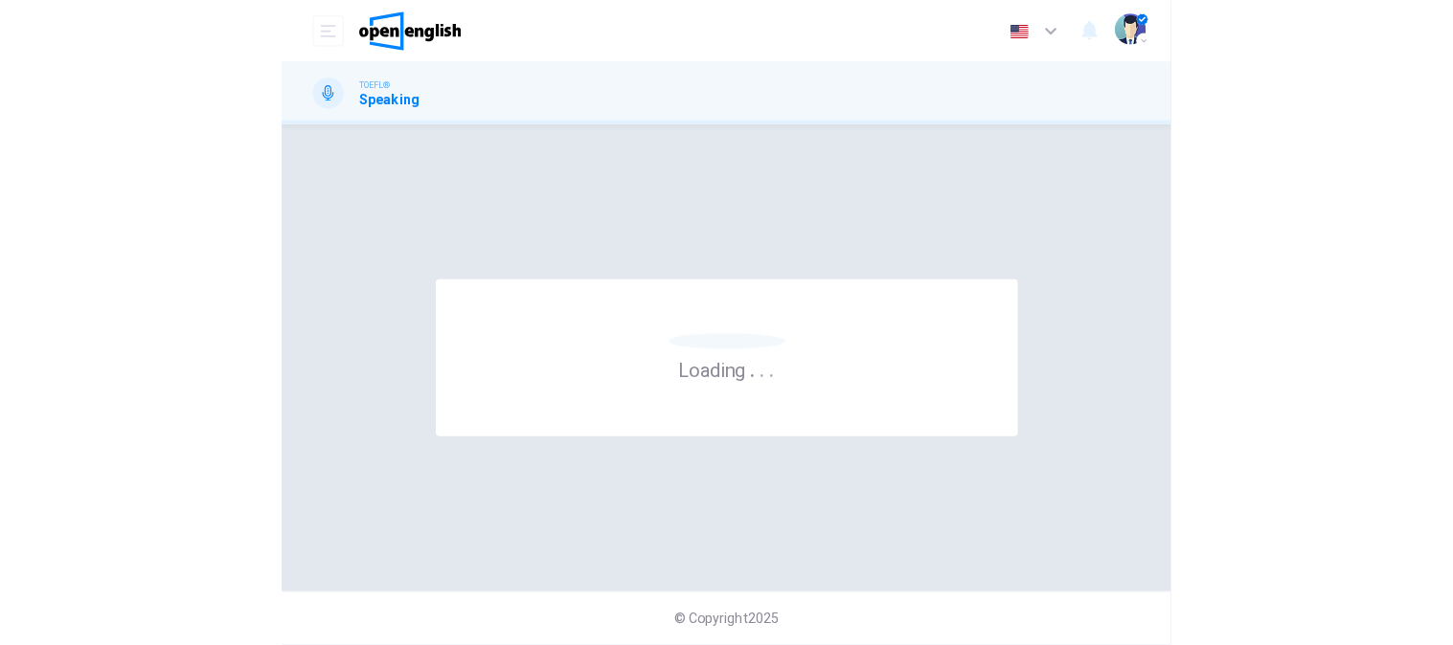
scroll to position [0, 0]
